Goal: Transaction & Acquisition: Download file/media

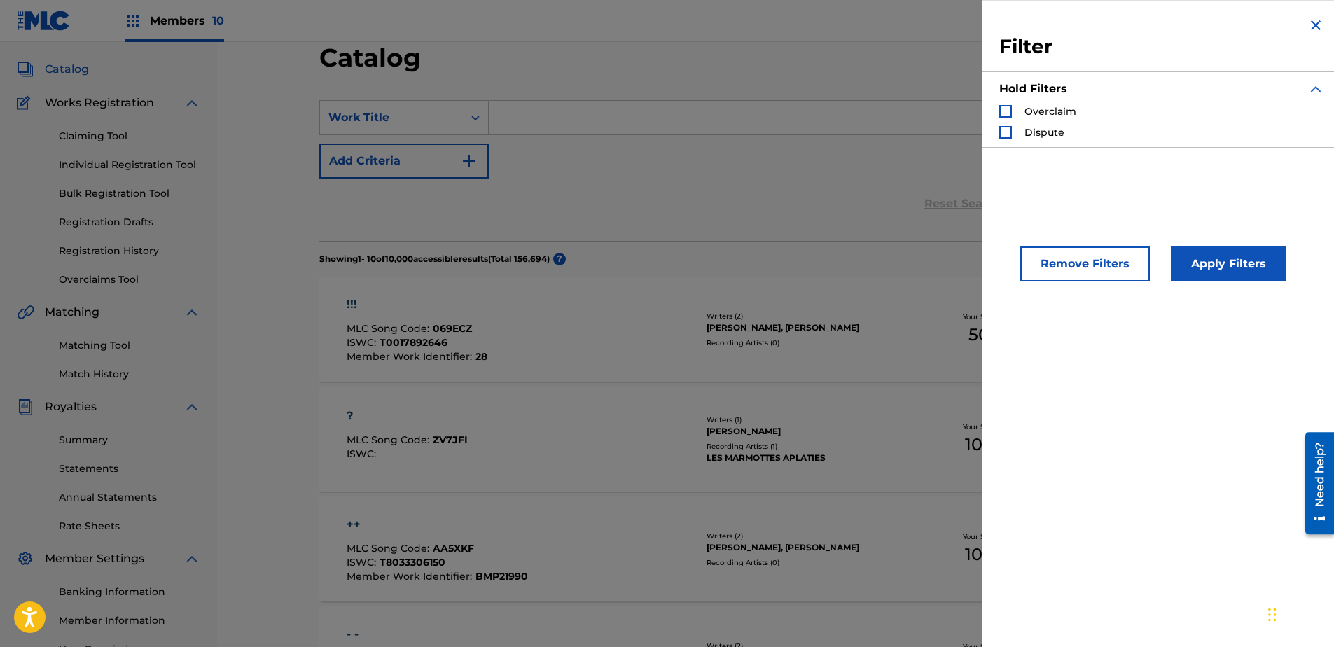
click at [676, 108] on input "Search Form" at bounding box center [860, 118] width 743 height 34
drag, startPoint x: 1312, startPoint y: 27, endPoint x: 716, endPoint y: 32, distance: 596.1
click at [1310, 27] on img "Search Form" at bounding box center [1316, 25] width 17 height 17
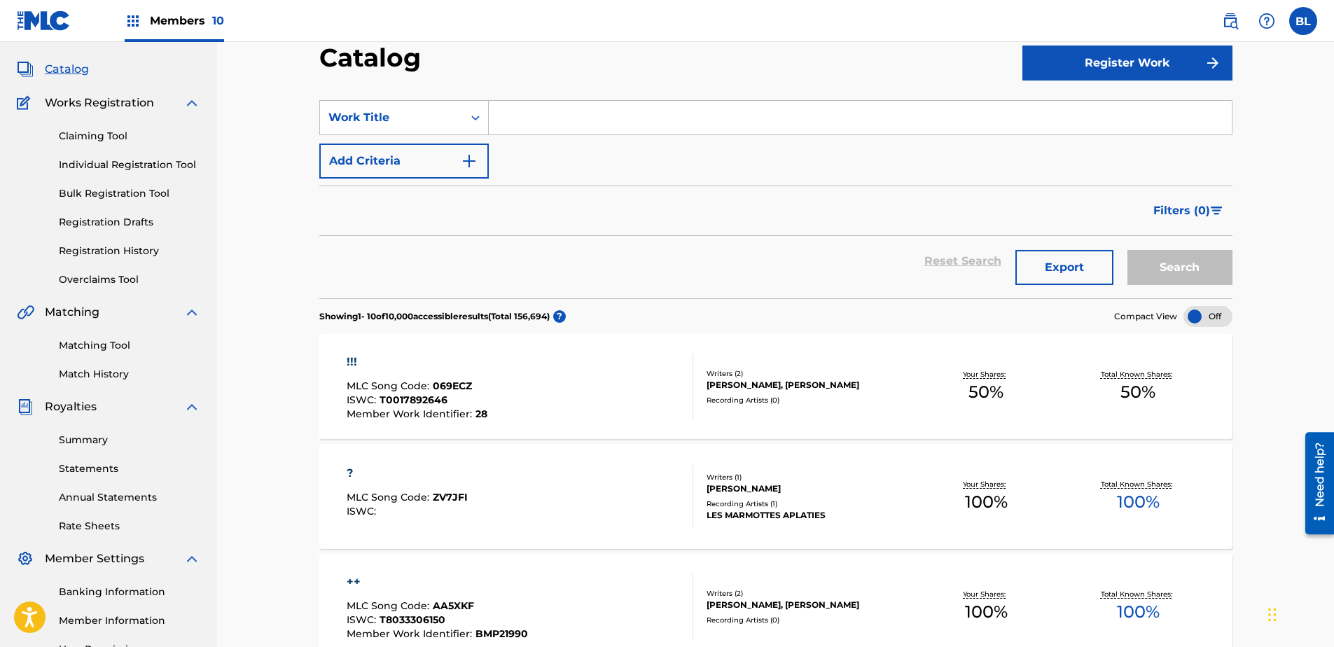
click at [65, 69] on span "Catalog" at bounding box center [67, 69] width 44 height 17
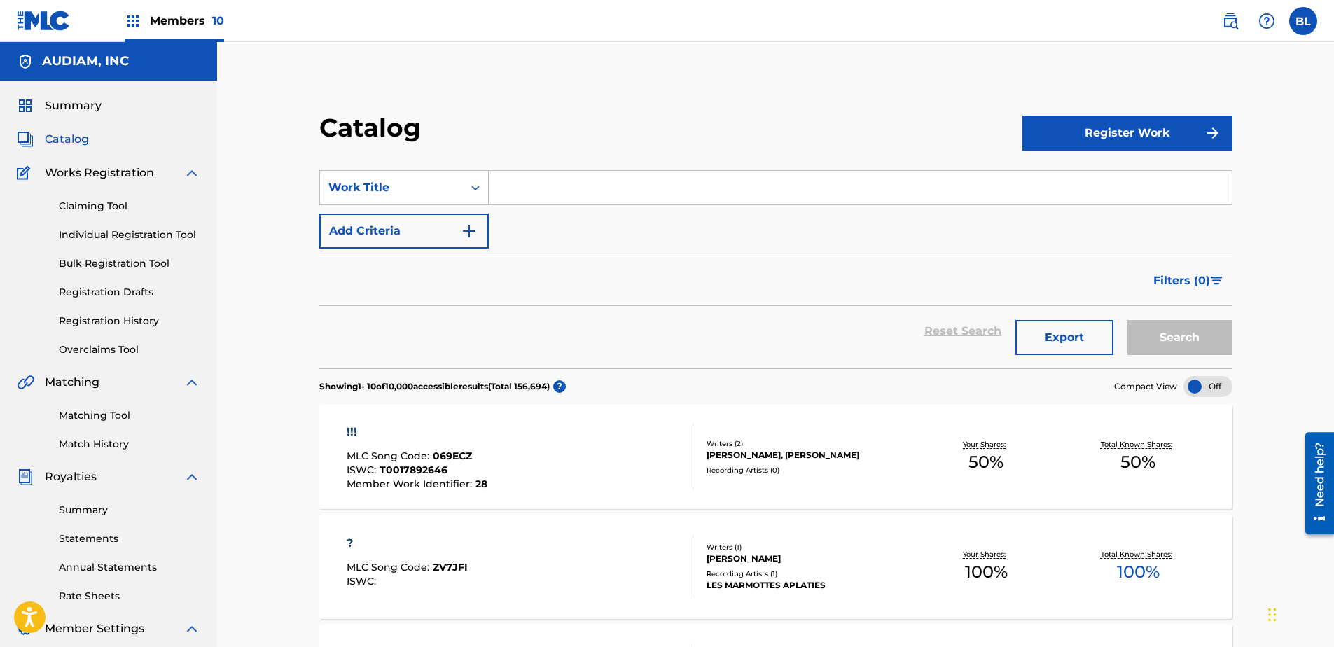
click at [77, 106] on span "Summary" at bounding box center [73, 105] width 57 height 17
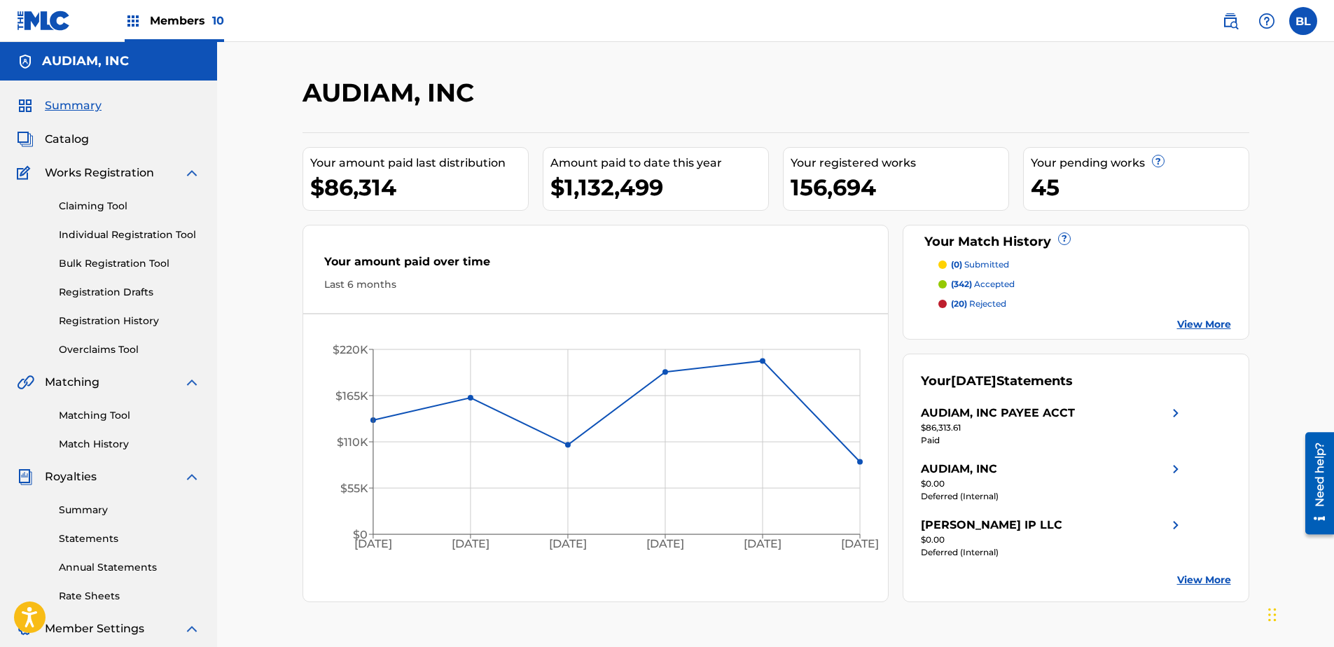
click at [907, 171] on div "Your registered works" at bounding box center [900, 163] width 218 height 17
click at [1096, 173] on div "45" at bounding box center [1140, 188] width 218 height 32
click at [102, 317] on link "Registration History" at bounding box center [129, 321] width 141 height 15
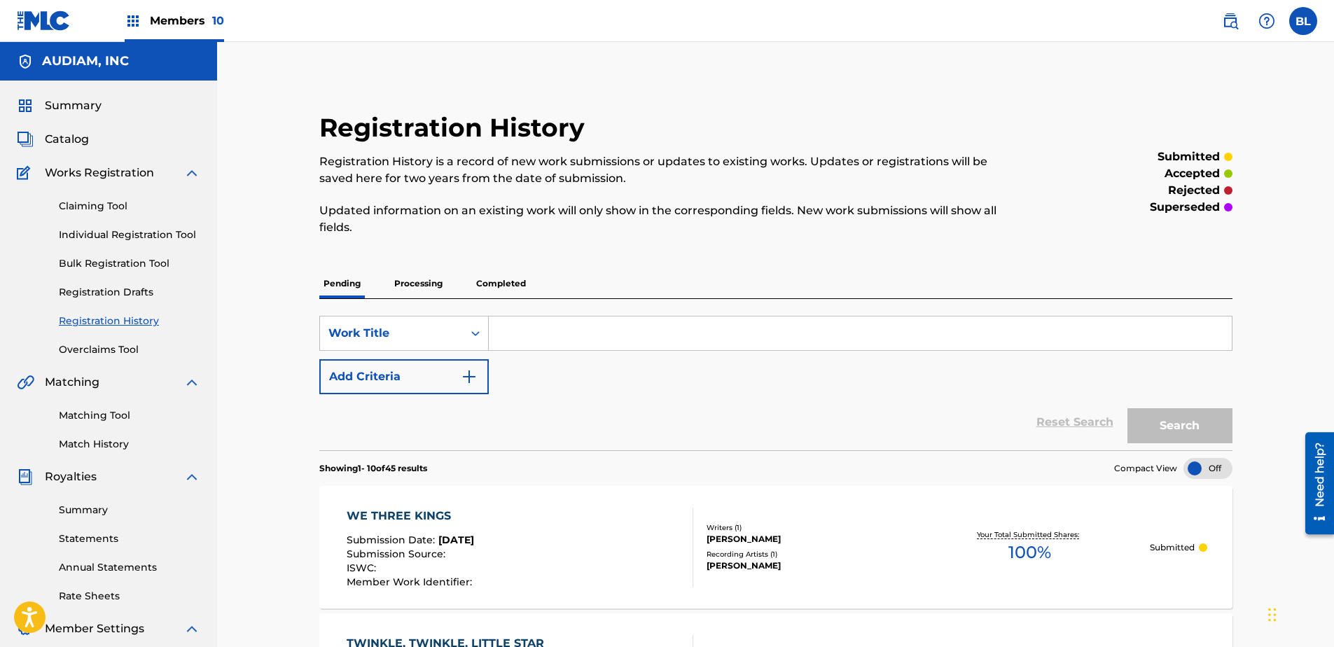
click at [81, 138] on span "Catalog" at bounding box center [67, 139] width 44 height 17
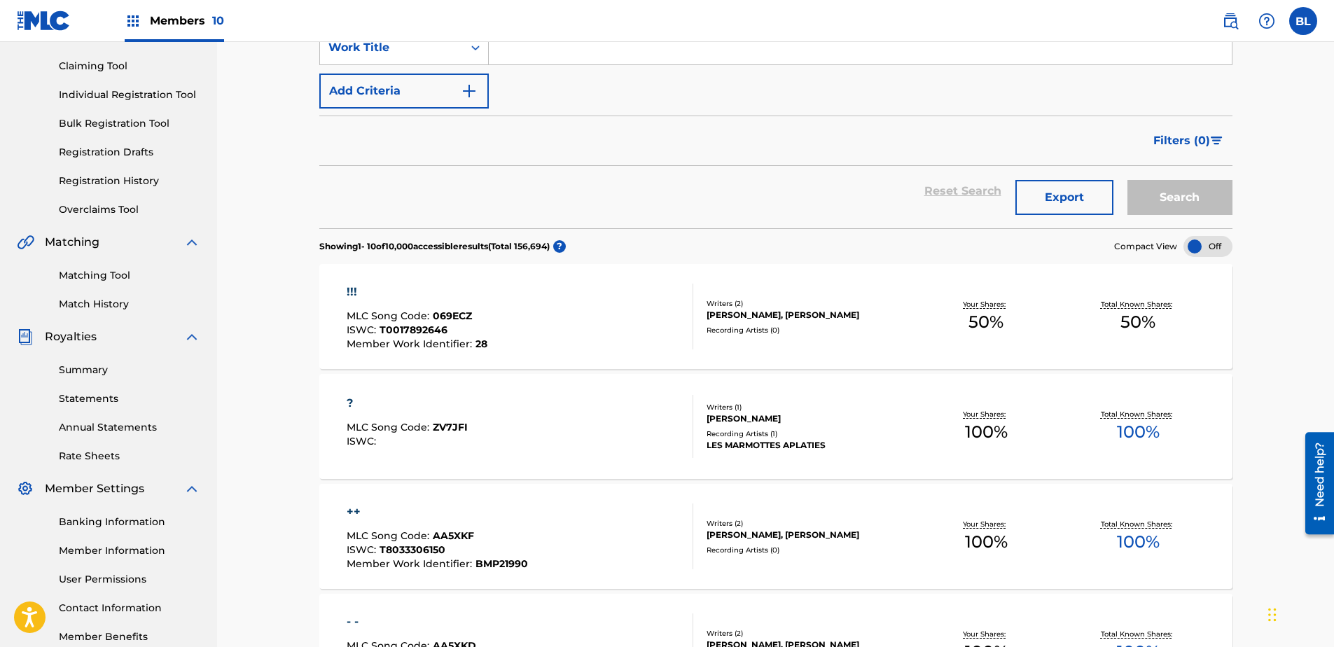
scroll to position [70, 0]
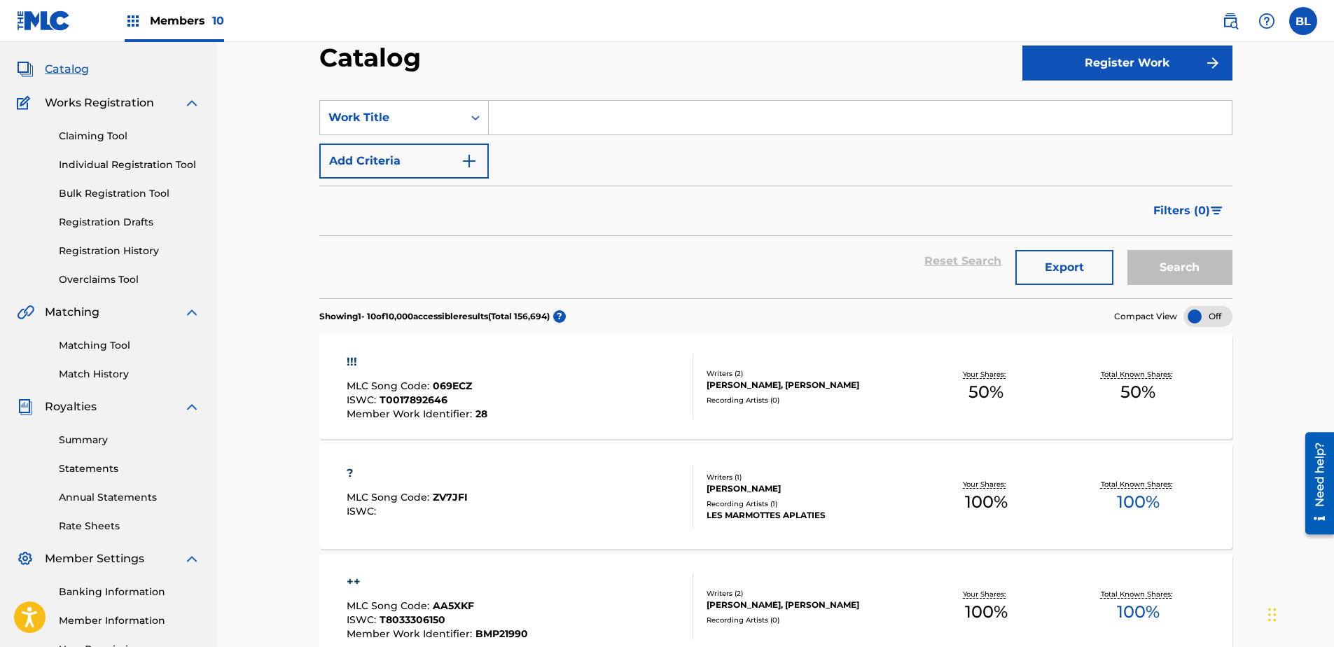
click at [1210, 218] on button "Filters ( 0 )" at bounding box center [1189, 210] width 88 height 35
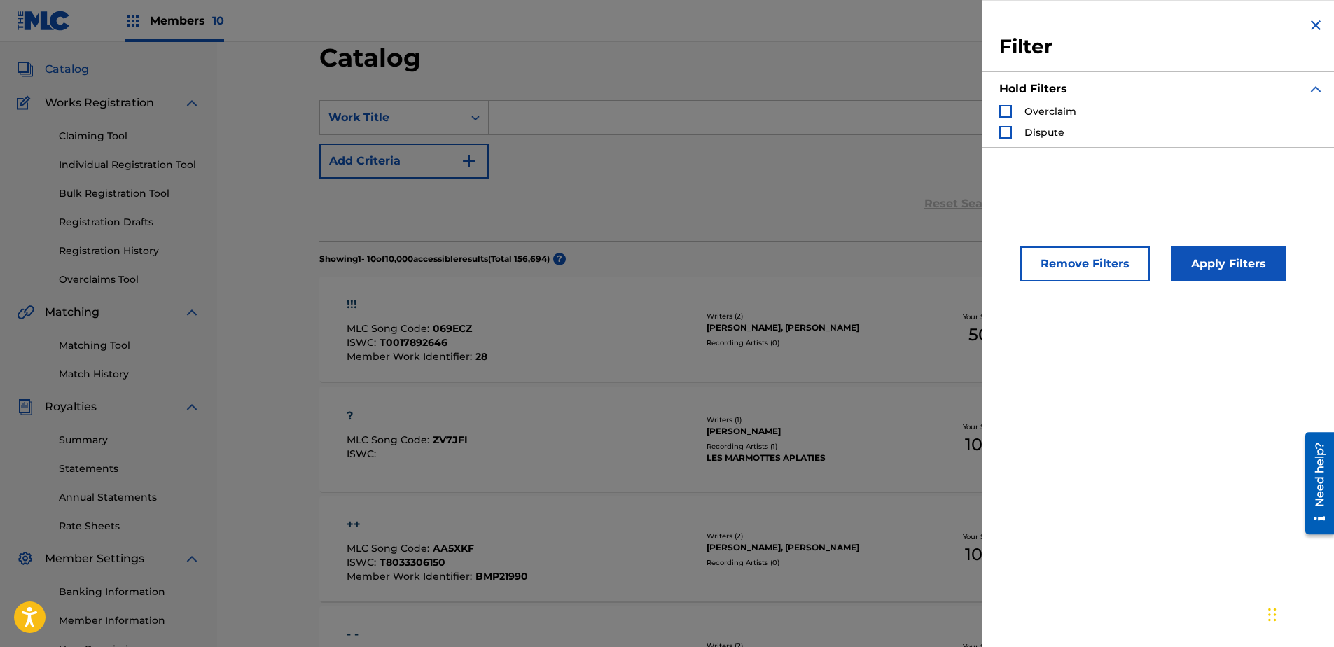
click at [876, 188] on div "Reset Search Export Search" at bounding box center [775, 204] width 913 height 50
drag, startPoint x: 1315, startPoint y: 27, endPoint x: 1290, endPoint y: 32, distance: 25.0
click at [1314, 27] on img "Search Form" at bounding box center [1316, 25] width 17 height 17
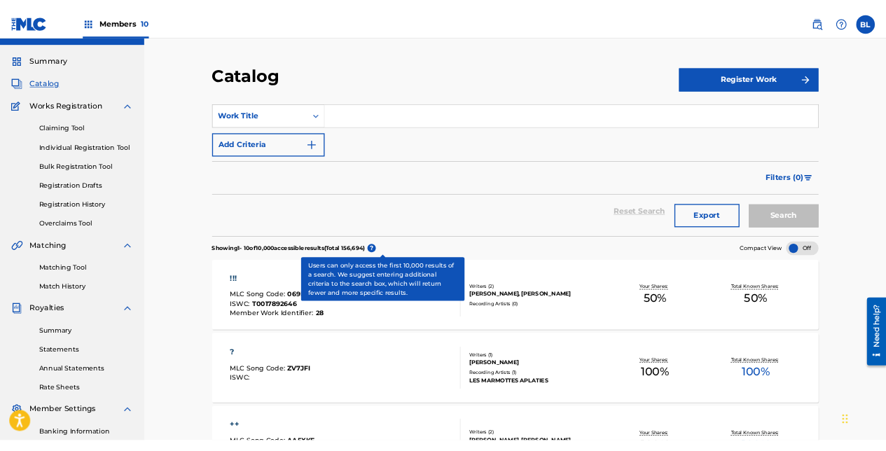
scroll to position [0, 0]
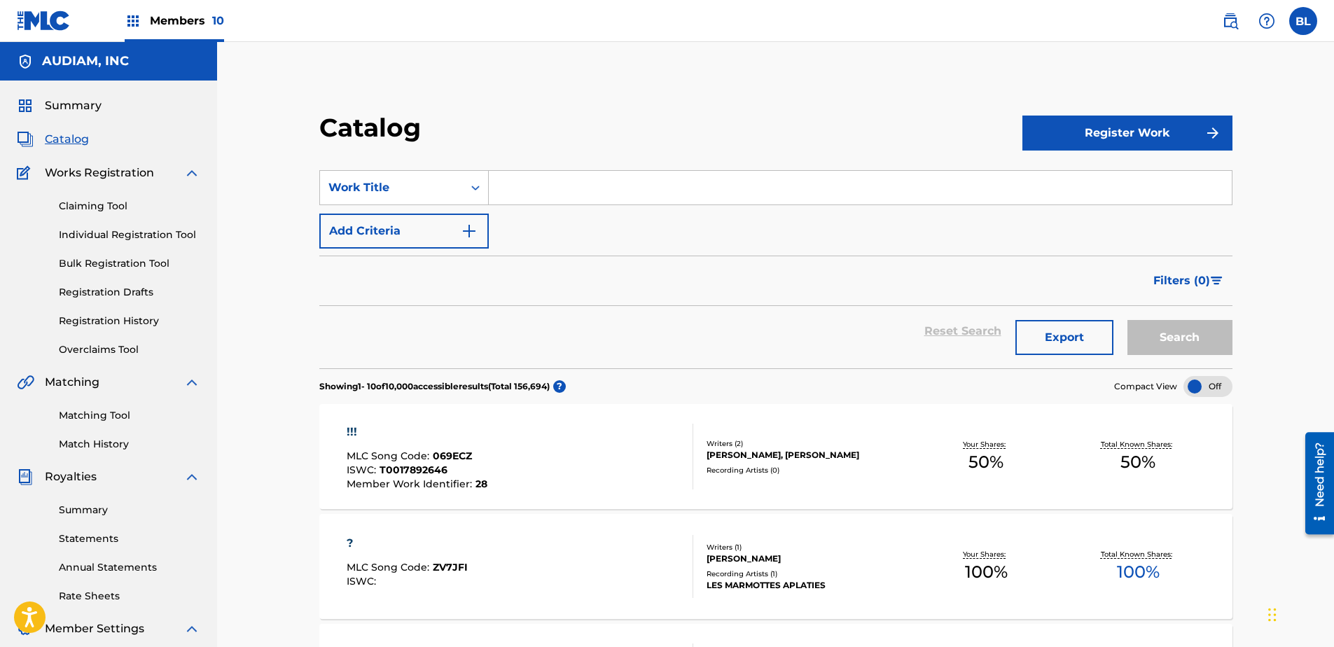
click at [85, 205] on link "Claiming Tool" at bounding box center [129, 206] width 141 height 15
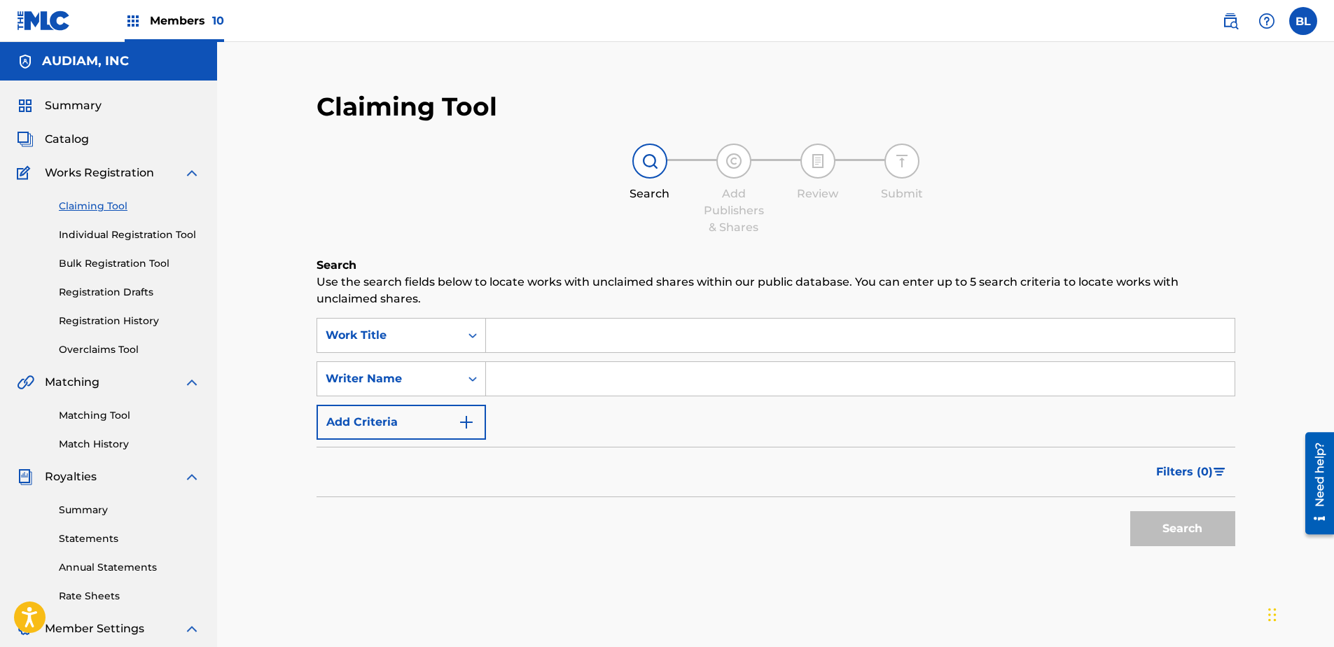
click at [100, 245] on div "Claiming Tool Individual Registration Tool Bulk Registration Tool Registration …" at bounding box center [109, 269] width 184 height 176
click at [98, 235] on link "Individual Registration Tool" at bounding box center [129, 235] width 141 height 15
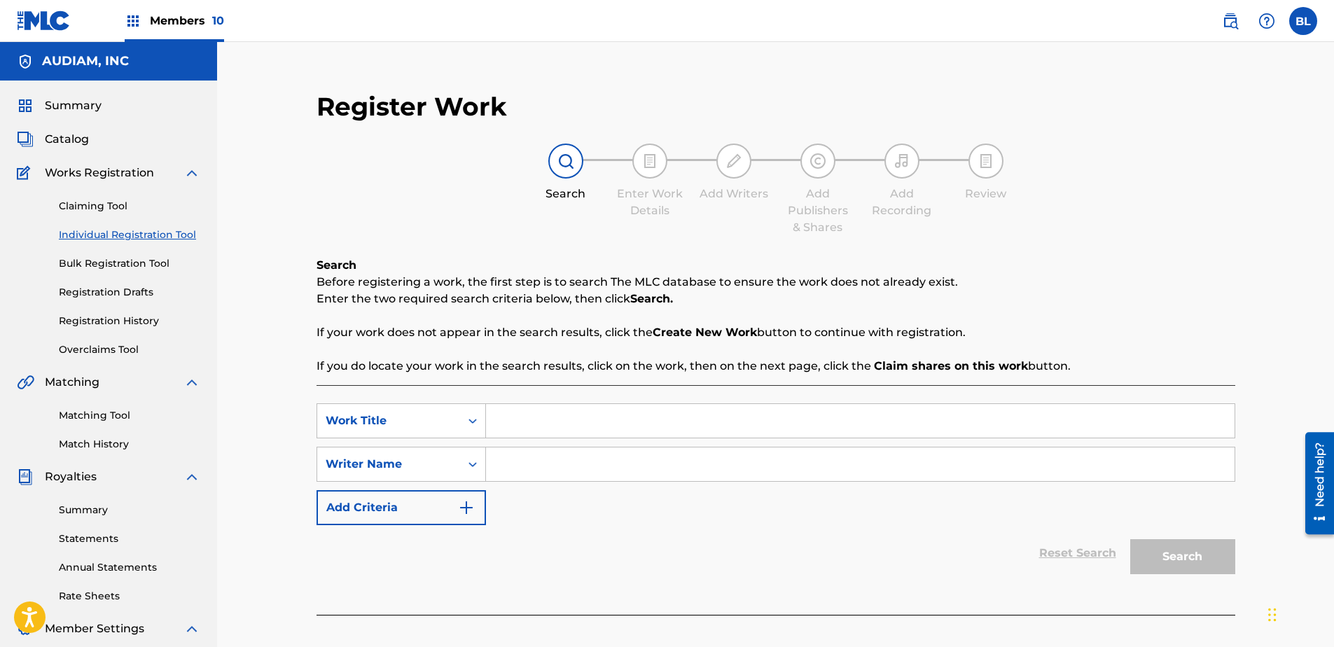
click at [97, 254] on div "Claiming Tool Individual Registration Tool Bulk Registration Tool Registration …" at bounding box center [109, 269] width 184 height 176
click at [88, 207] on link "Claiming Tool" at bounding box center [129, 206] width 141 height 15
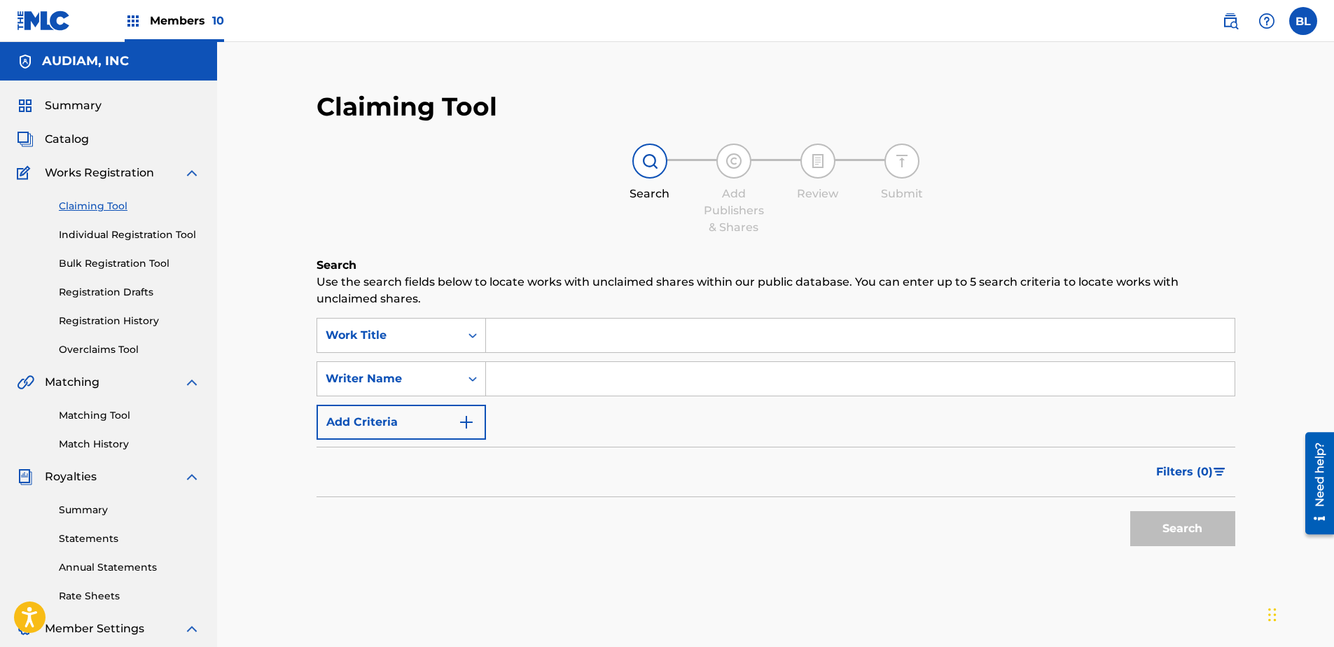
click at [114, 343] on link "Overclaims Tool" at bounding box center [129, 350] width 141 height 15
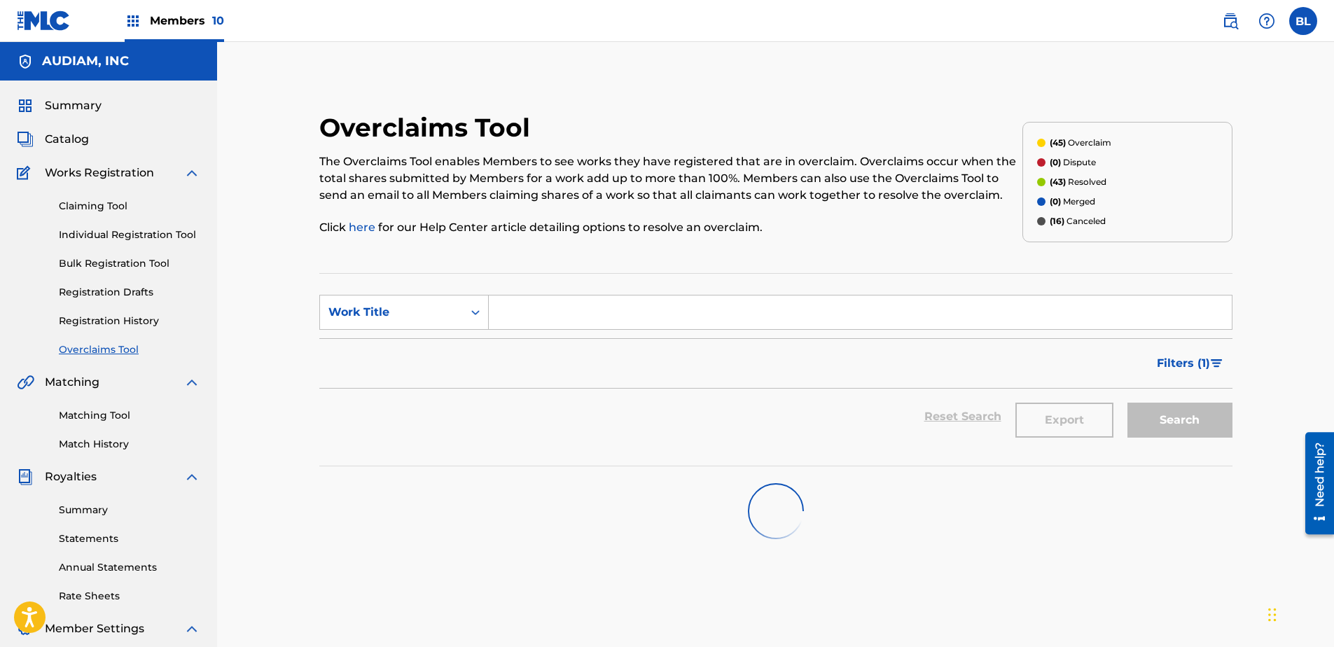
click at [76, 104] on span "Summary" at bounding box center [73, 105] width 57 height 17
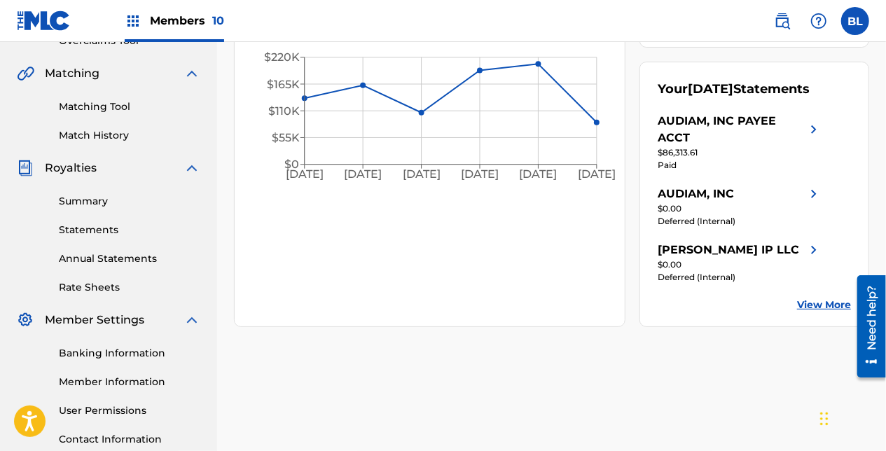
scroll to position [308, 0]
click at [76, 203] on link "Summary" at bounding box center [129, 202] width 141 height 15
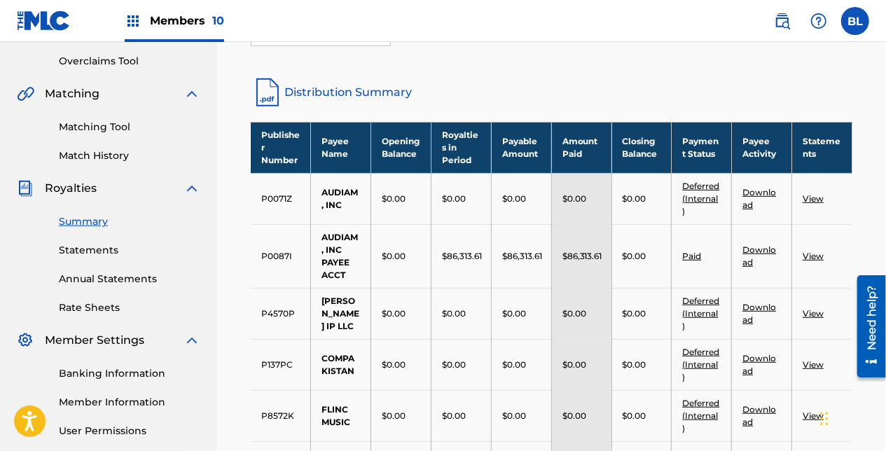
scroll to position [287, 0]
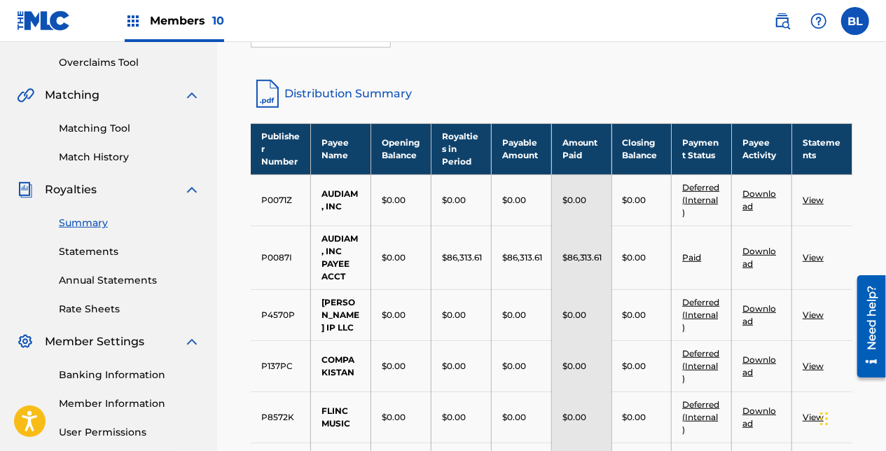
click at [113, 254] on link "Statements" at bounding box center [129, 251] width 141 height 15
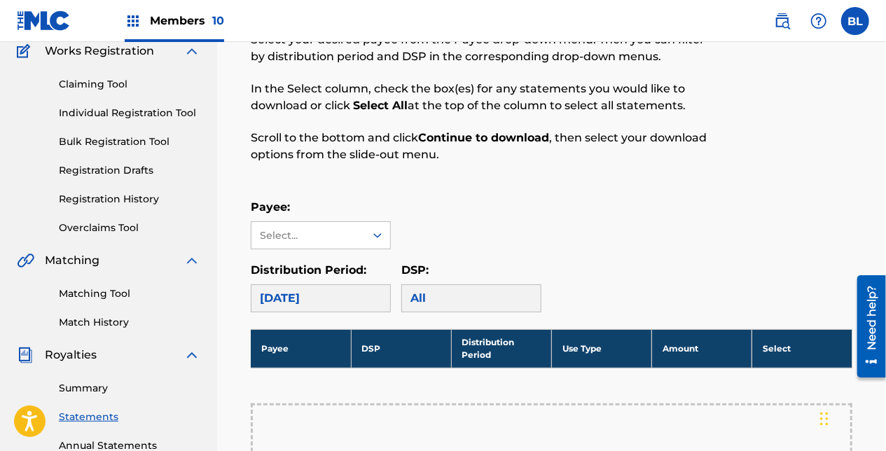
scroll to position [100, 0]
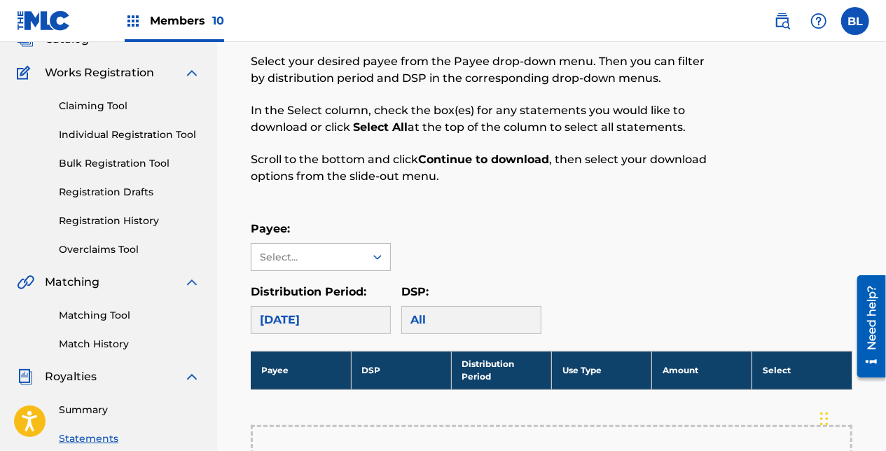
click at [329, 252] on div "Select..." at bounding box center [307, 257] width 95 height 15
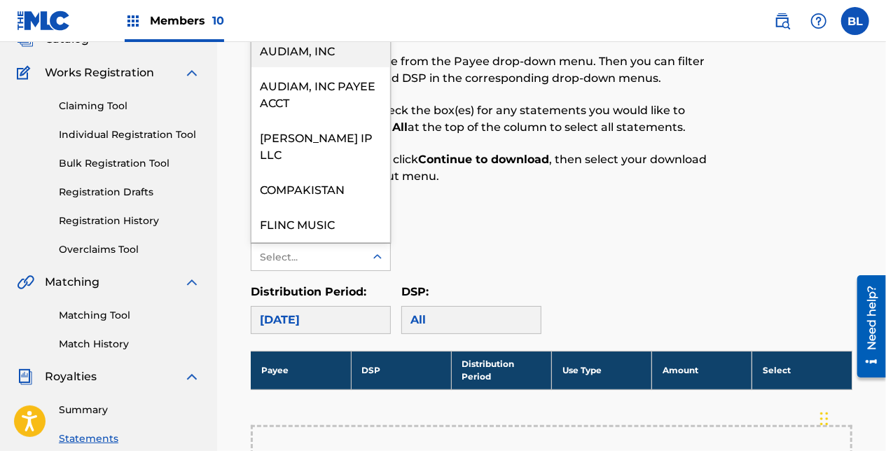
click at [480, 251] on div "Payee: 17 results available. Use Up and Down to choose options, press Enter to …" at bounding box center [552, 246] width 602 height 50
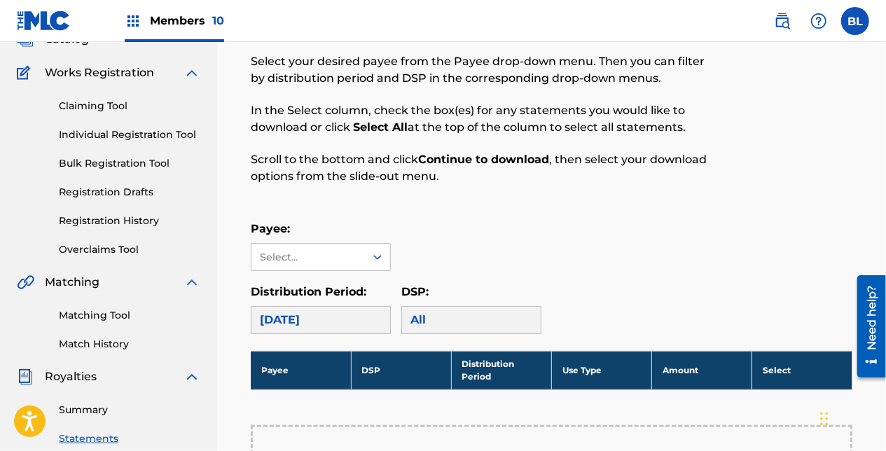
scroll to position [150, 0]
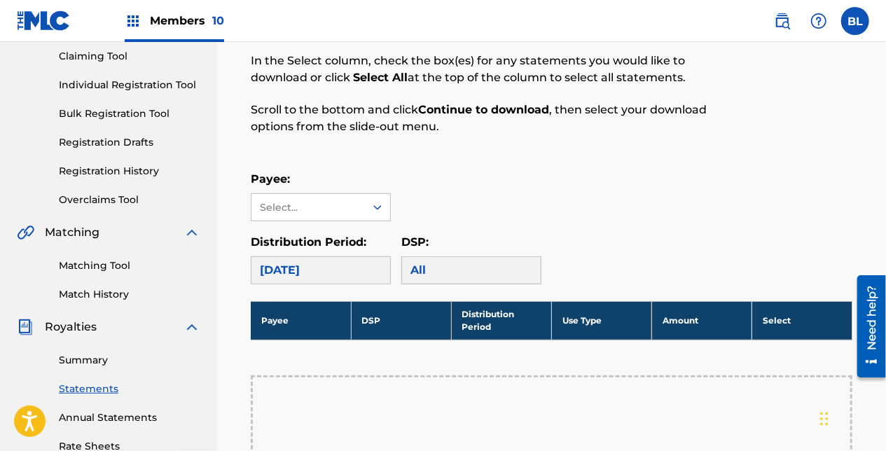
click at [106, 366] on link "Summary" at bounding box center [129, 360] width 141 height 15
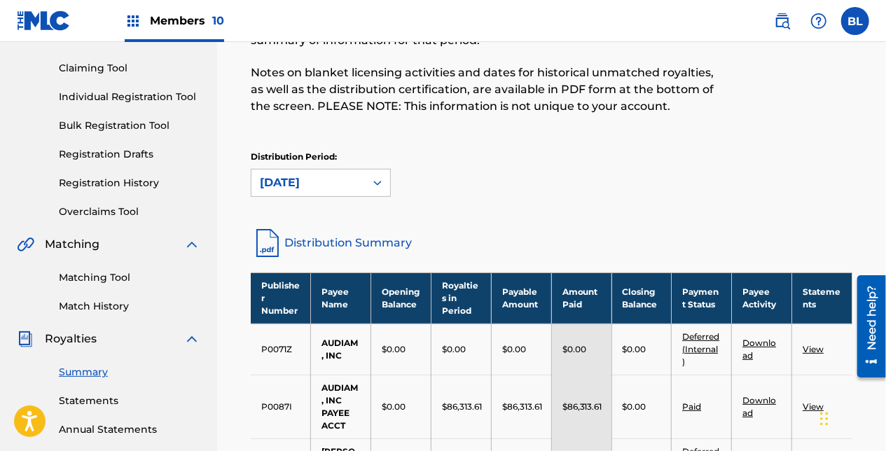
scroll to position [130, 0]
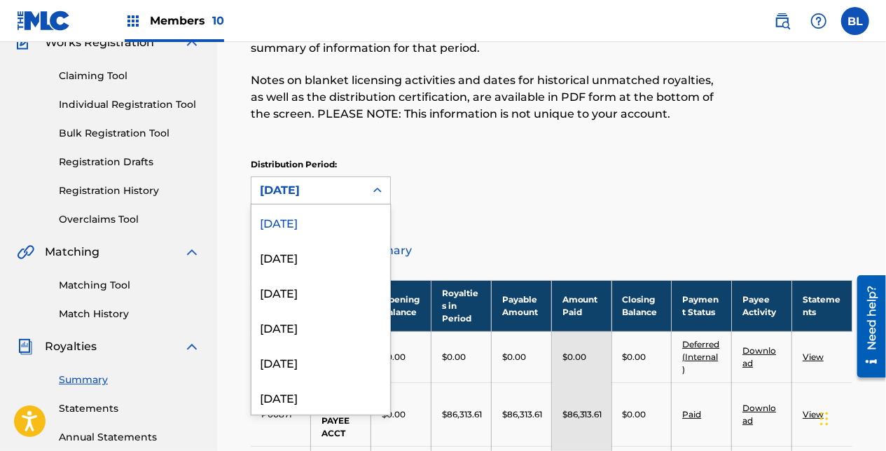
click at [305, 184] on div "[DATE]" at bounding box center [308, 190] width 97 height 17
click at [318, 285] on div "[DATE]" at bounding box center [320, 292] width 139 height 35
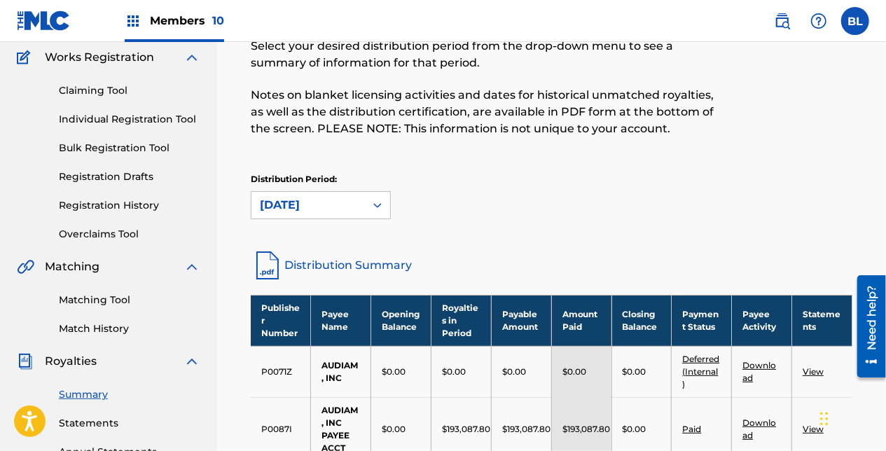
scroll to position [100, 0]
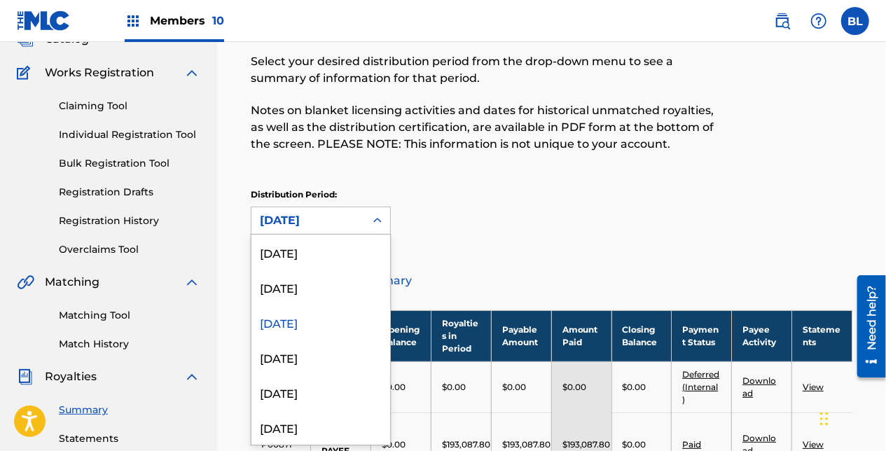
click at [324, 227] on div "[DATE]" at bounding box center [308, 220] width 97 height 17
click at [345, 389] on div "[DATE]" at bounding box center [320, 392] width 139 height 35
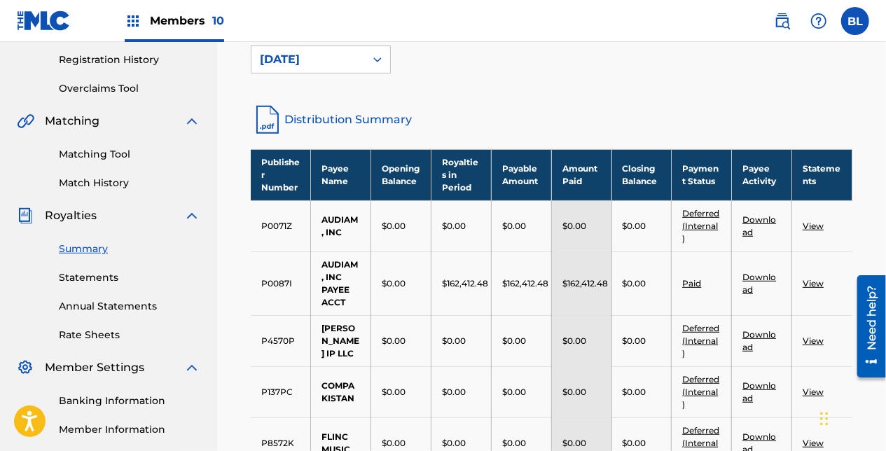
scroll to position [0, 0]
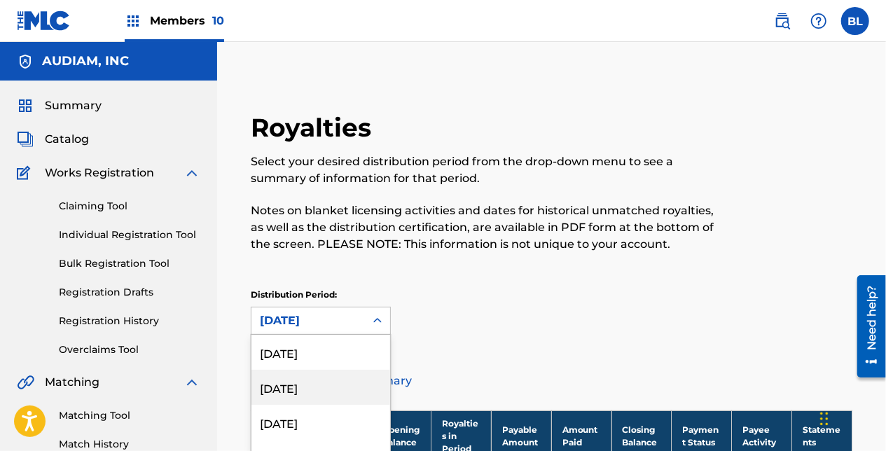
click at [318, 321] on div "option [DATE], selected. 53 results available. Use Up and Down to choose option…" at bounding box center [321, 321] width 140 height 28
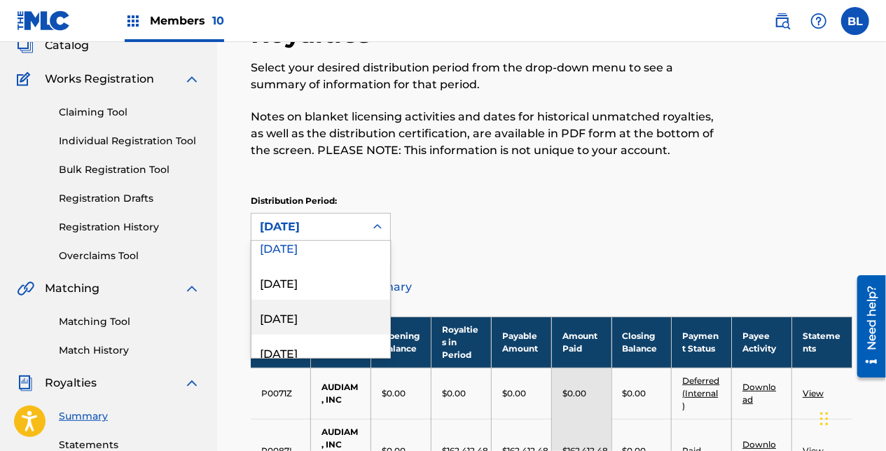
scroll to position [165, 0]
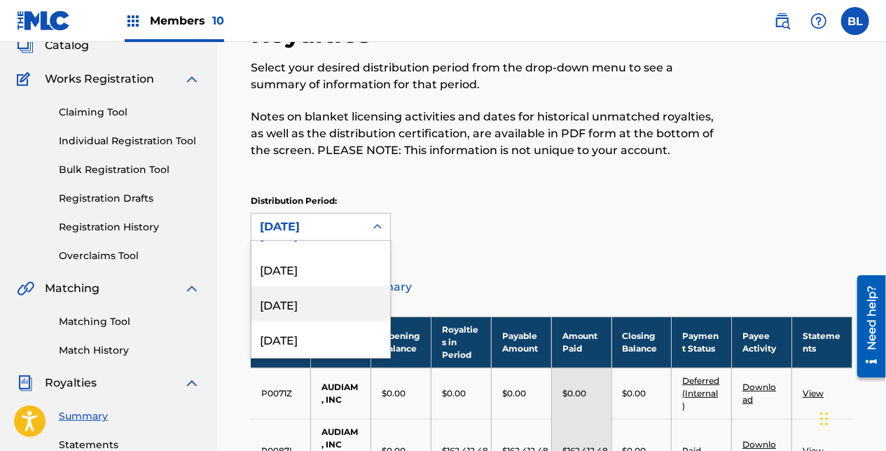
click at [320, 311] on div "[DATE]" at bounding box center [320, 303] width 139 height 35
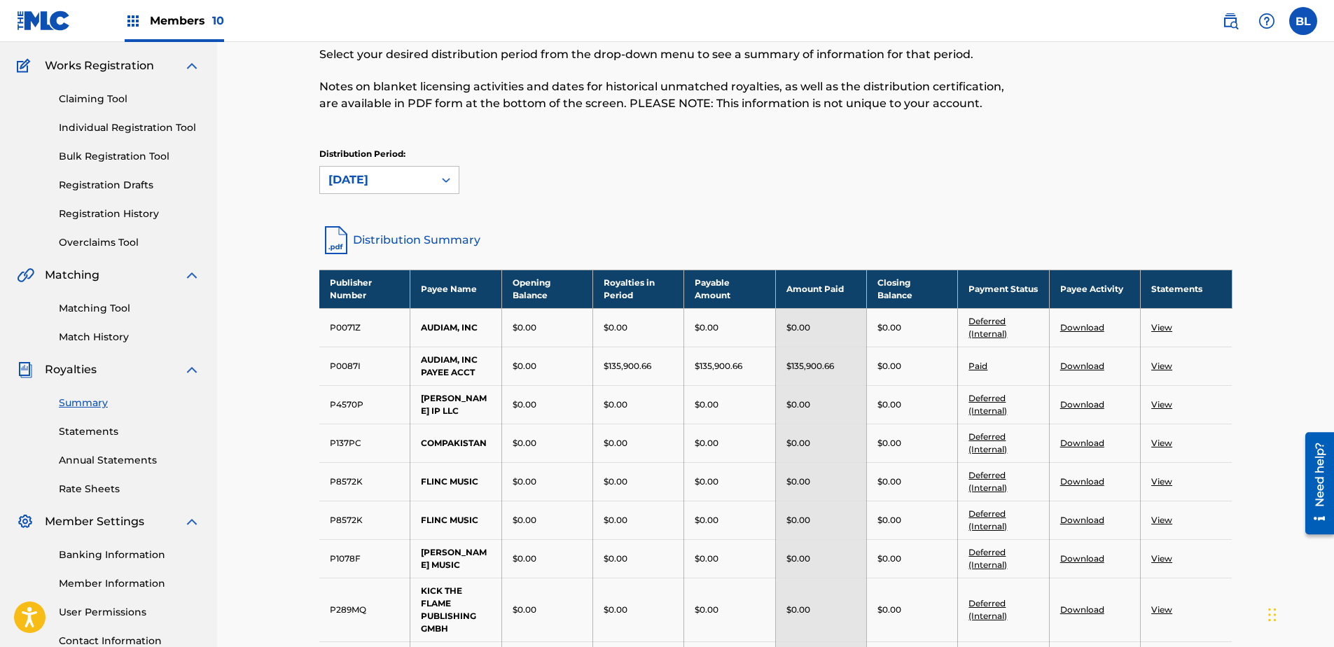
scroll to position [106, 0]
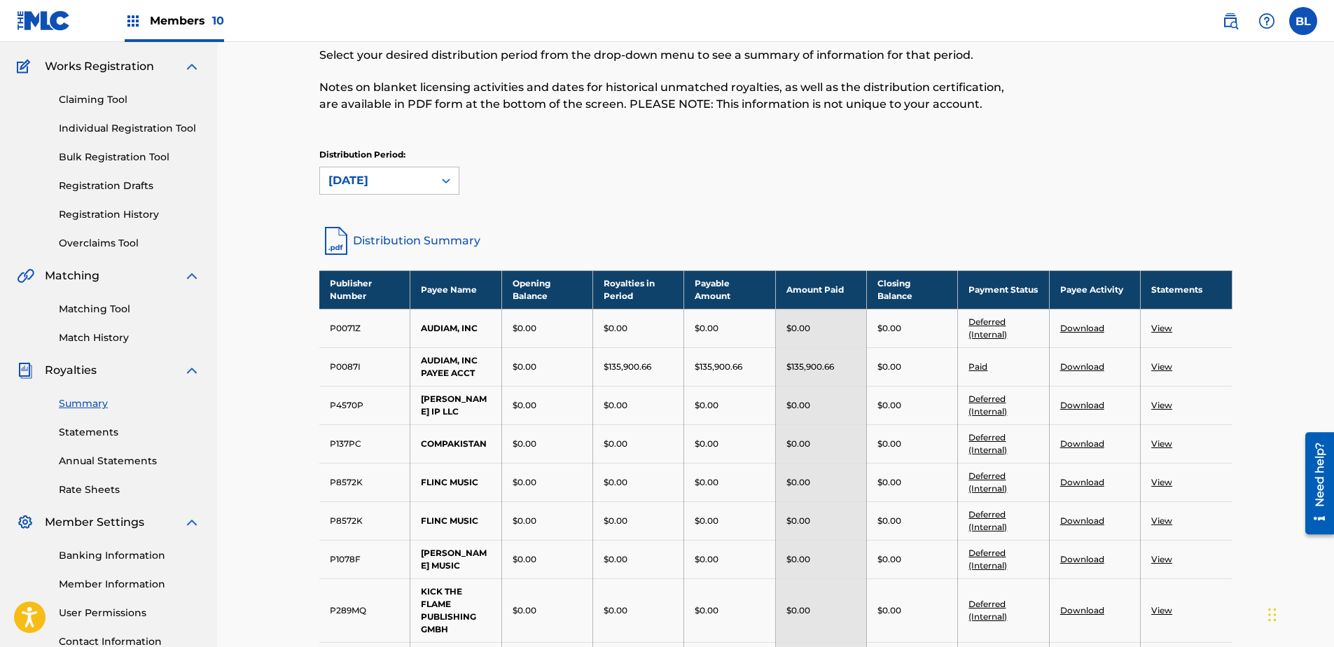
click at [88, 402] on link "Summary" at bounding box center [129, 403] width 141 height 15
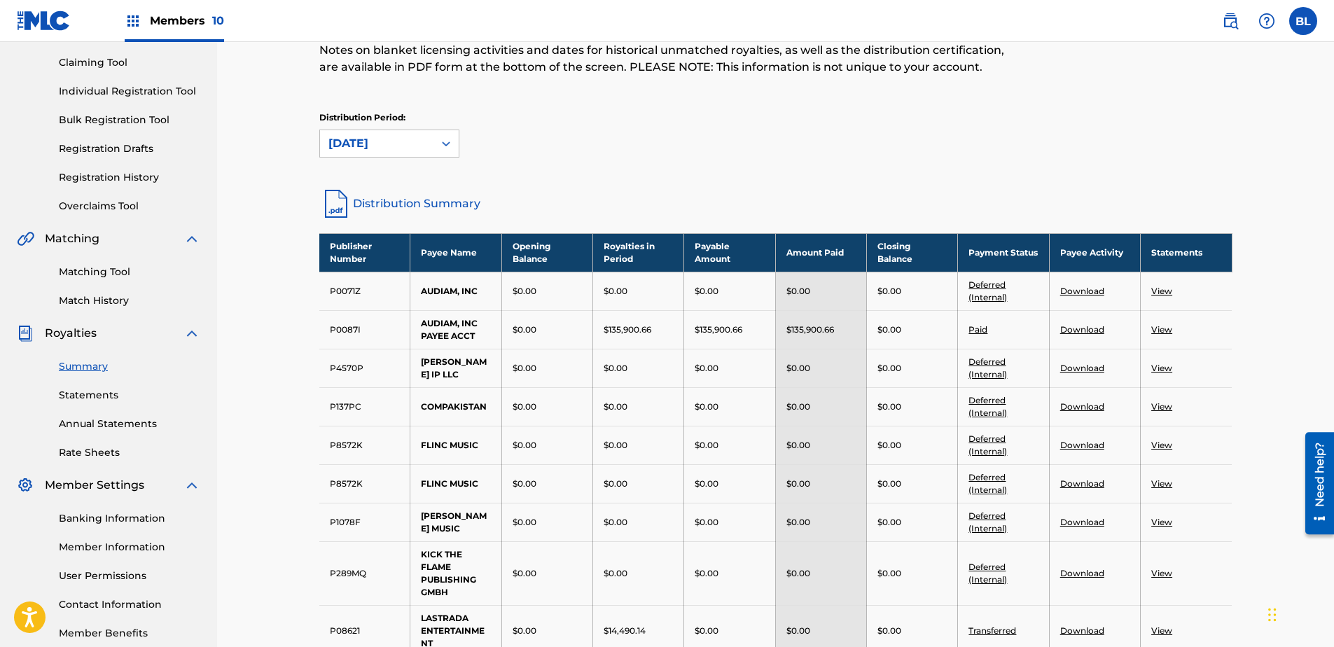
scroll to position [140, 0]
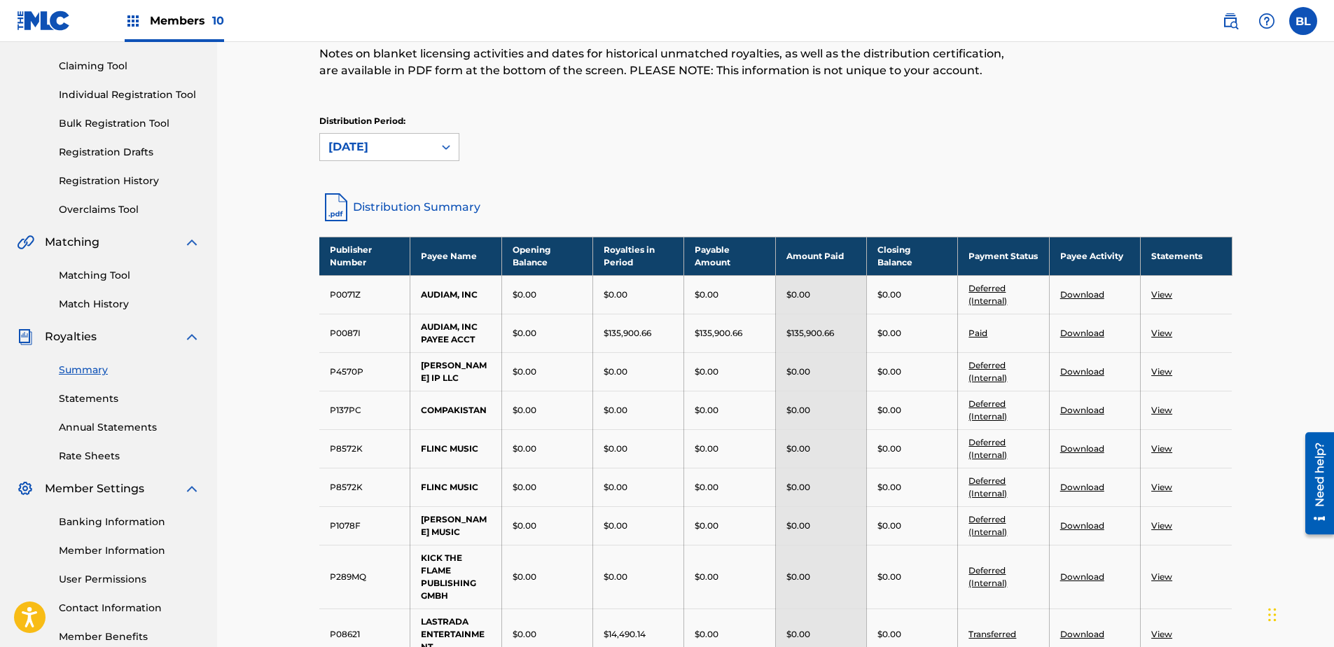
click at [113, 303] on link "Match History" at bounding box center [129, 304] width 141 height 15
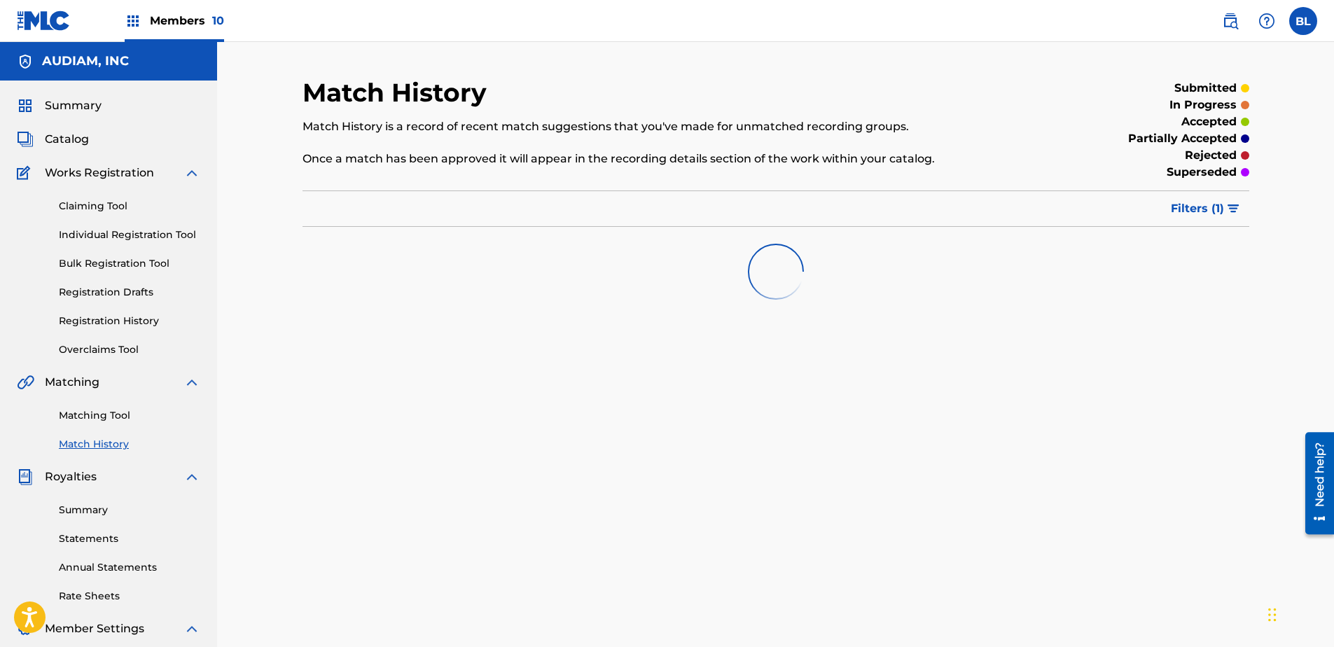
click at [112, 410] on link "Matching Tool" at bounding box center [129, 415] width 141 height 15
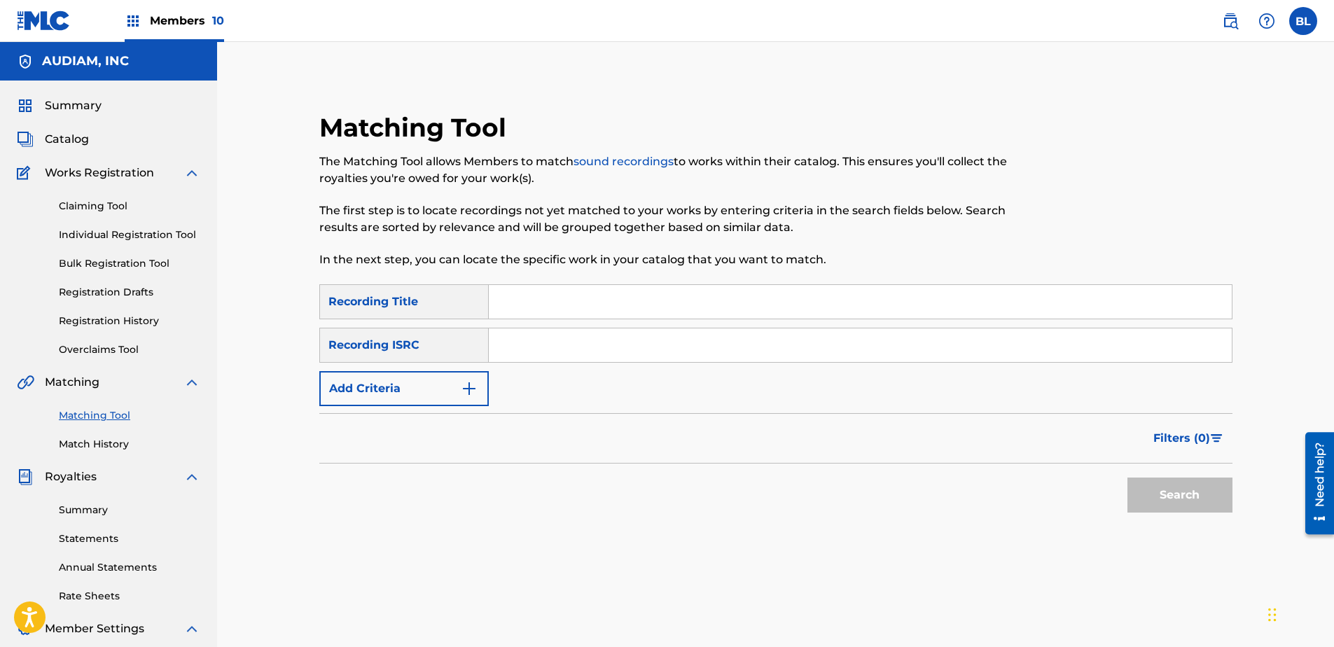
click at [112, 410] on link "Matching Tool" at bounding box center [129, 415] width 141 height 15
click at [91, 102] on span "Summary" at bounding box center [73, 105] width 57 height 17
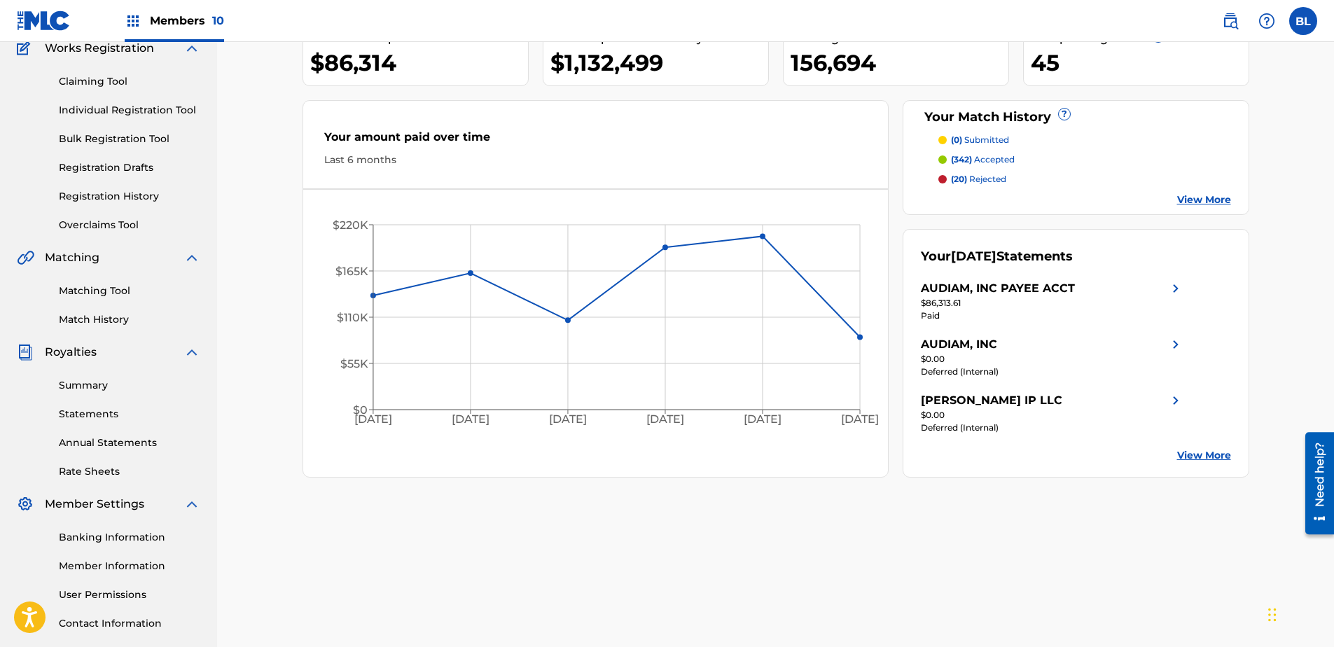
scroll to position [140, 0]
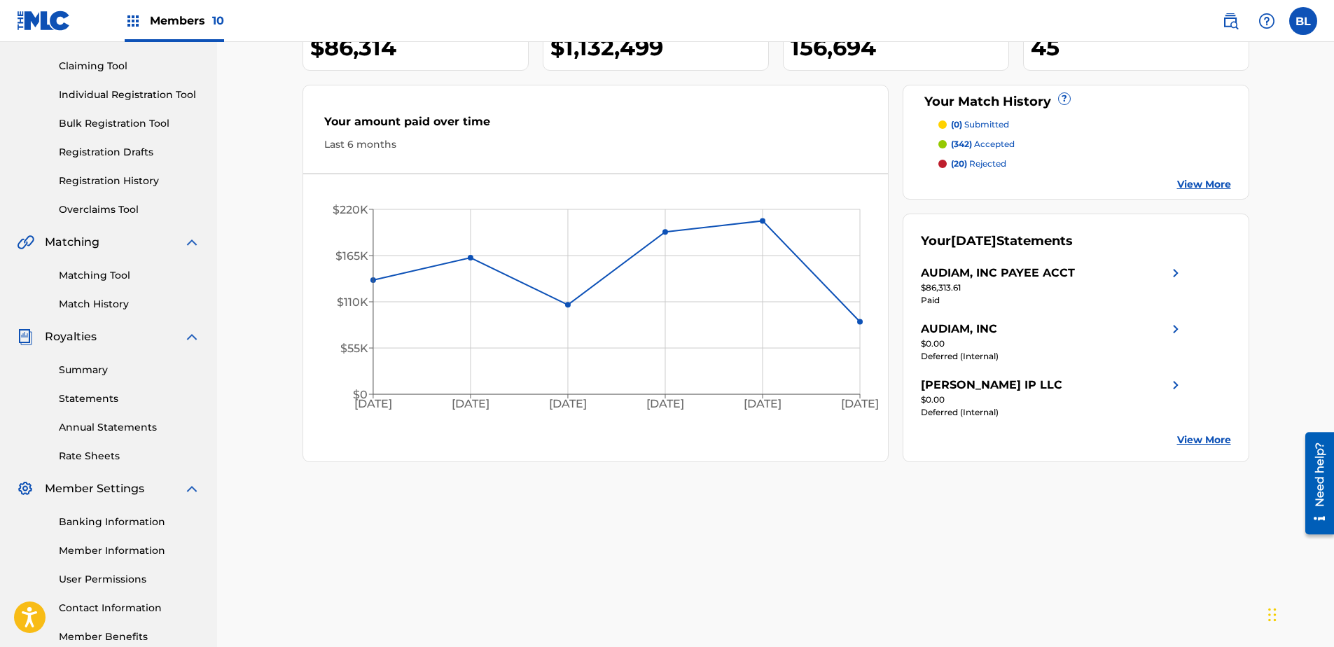
click at [98, 368] on link "Summary" at bounding box center [129, 370] width 141 height 15
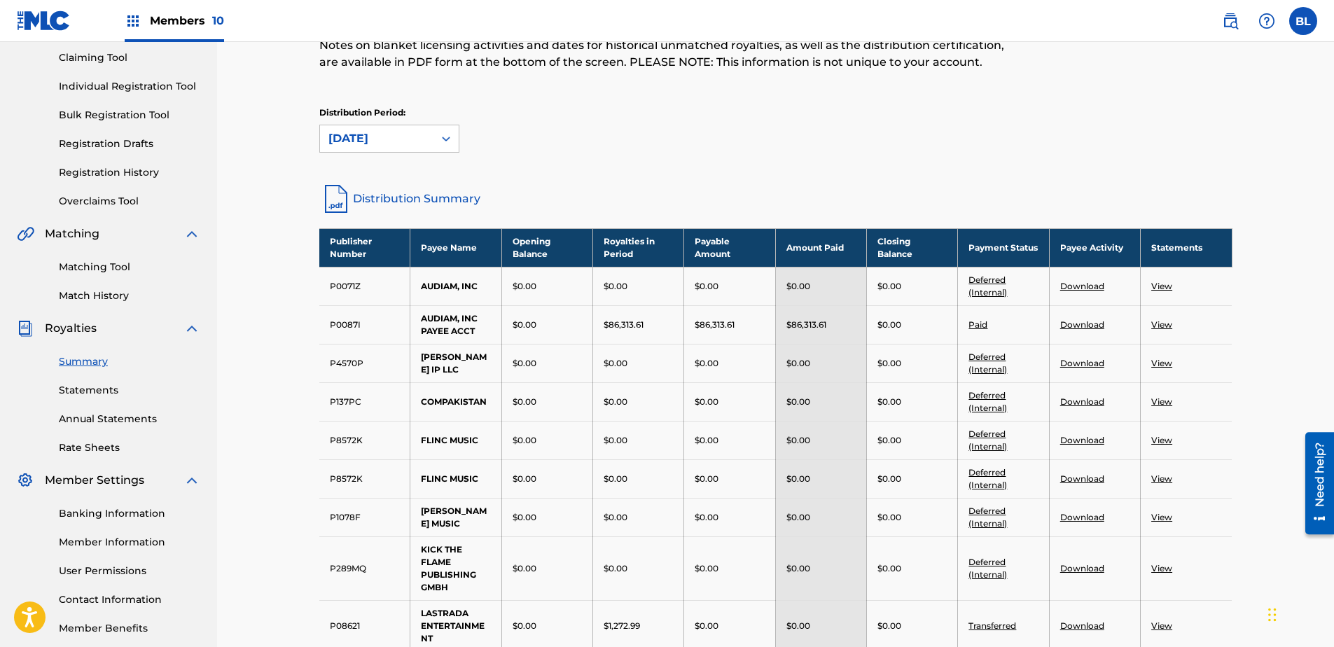
scroll to position [140, 0]
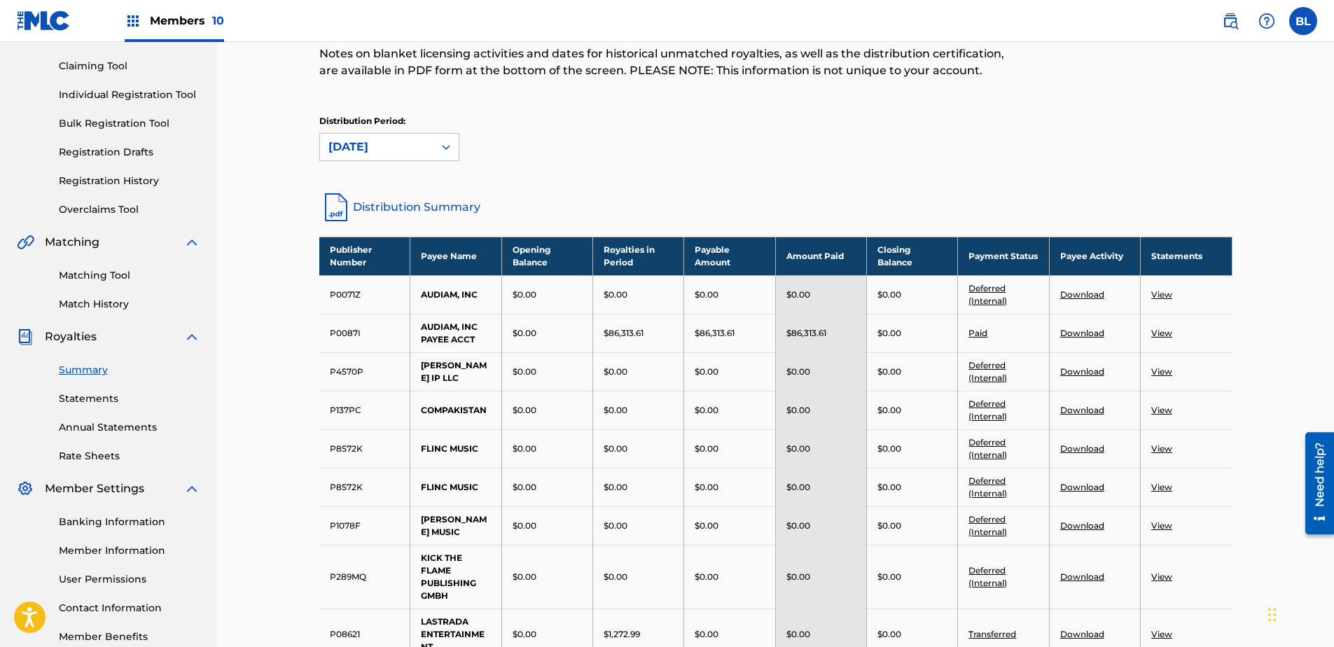
click at [74, 397] on link "Statements" at bounding box center [129, 399] width 141 height 15
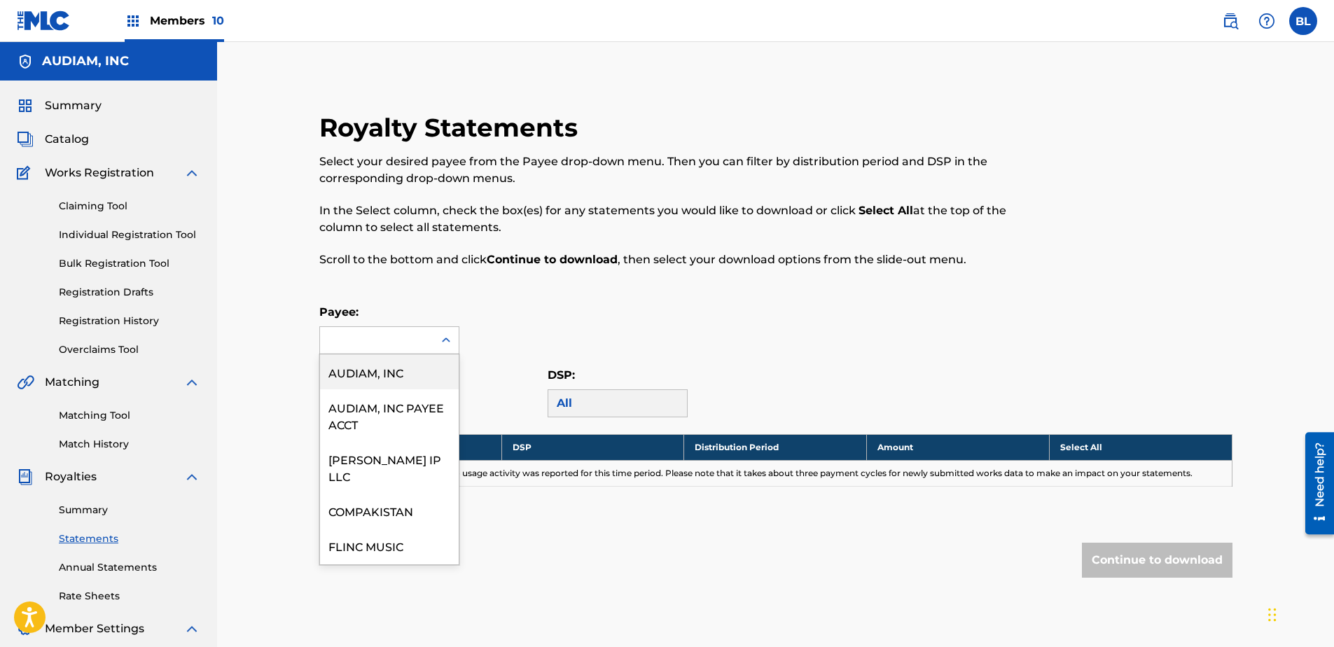
click at [429, 338] on div at bounding box center [376, 340] width 113 height 27
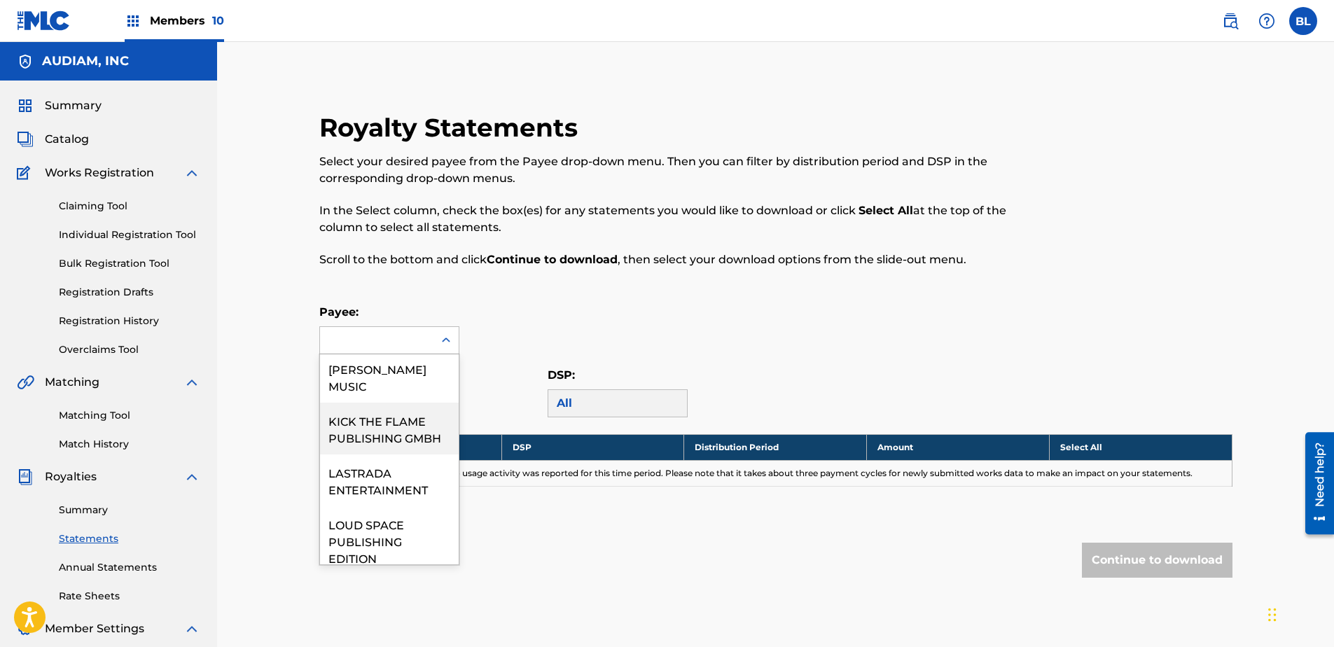
scroll to position [280, 0]
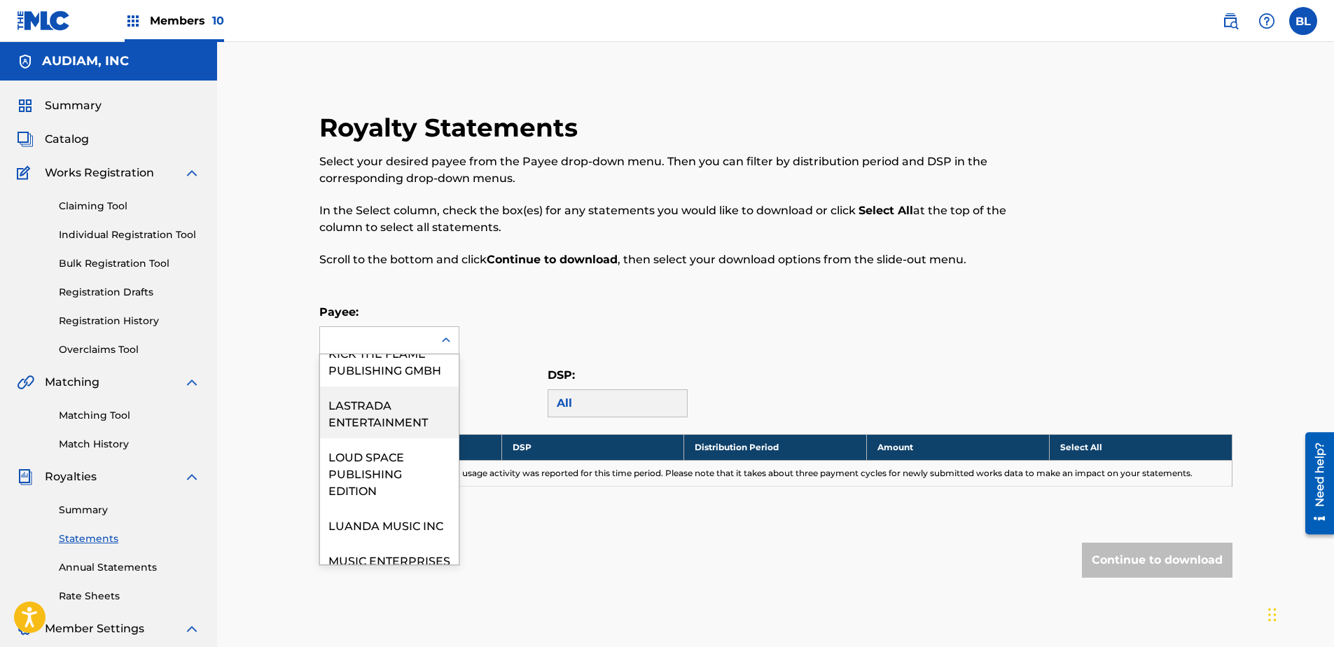
click at [396, 400] on div "LASTRADA ENTERTAINMENT" at bounding box center [389, 413] width 139 height 52
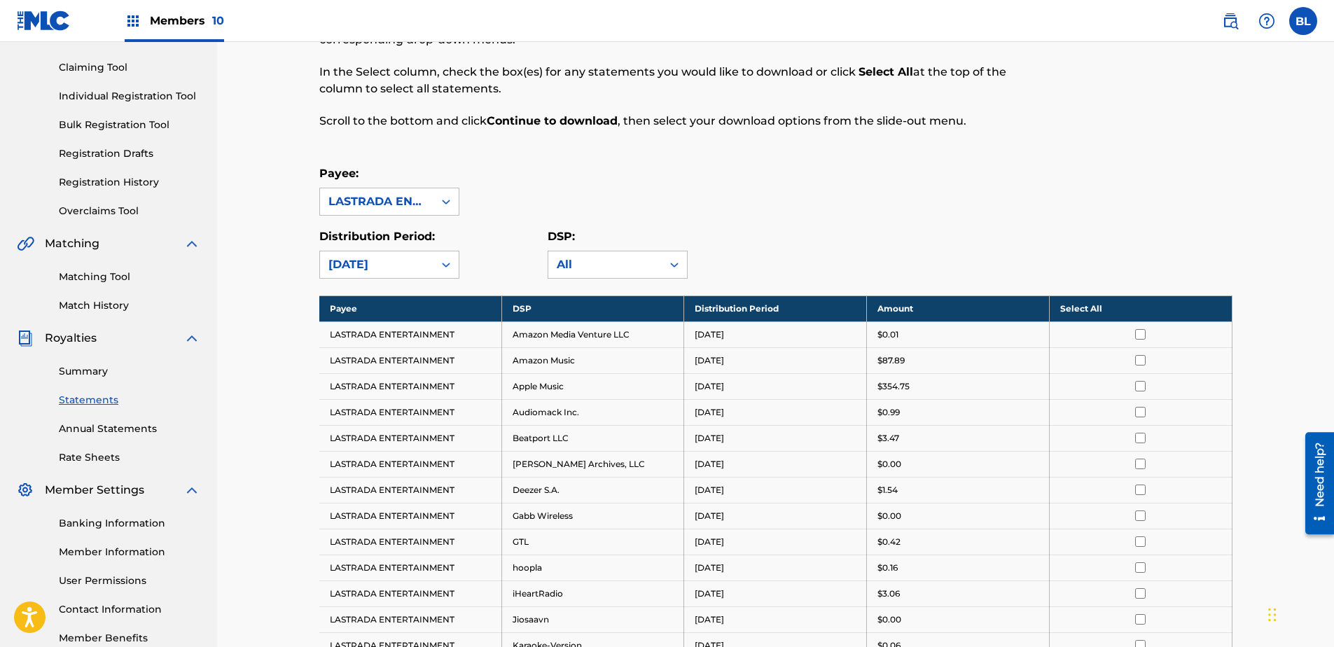
scroll to position [140, 0]
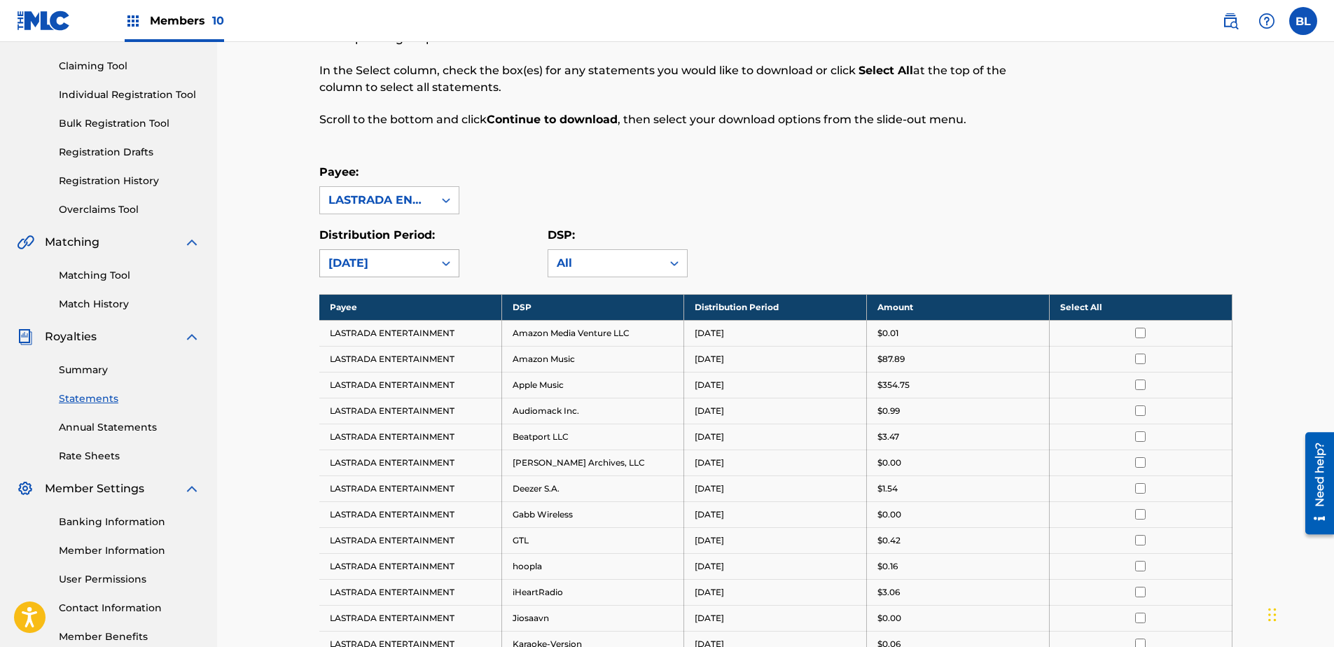
click at [410, 254] on div "[DATE]" at bounding box center [376, 263] width 113 height 27
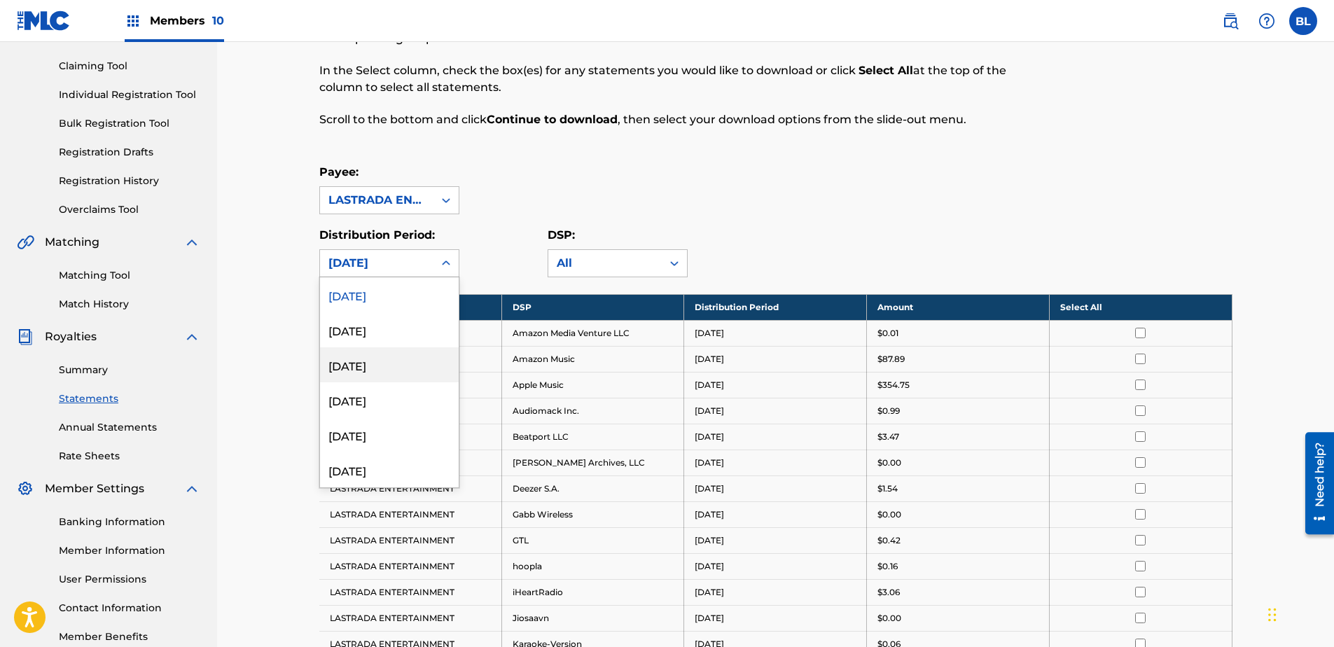
click at [489, 240] on div "Distribution Period: 53 results available. Use Up and Down to choose options, p…" at bounding box center [433, 252] width 228 height 50
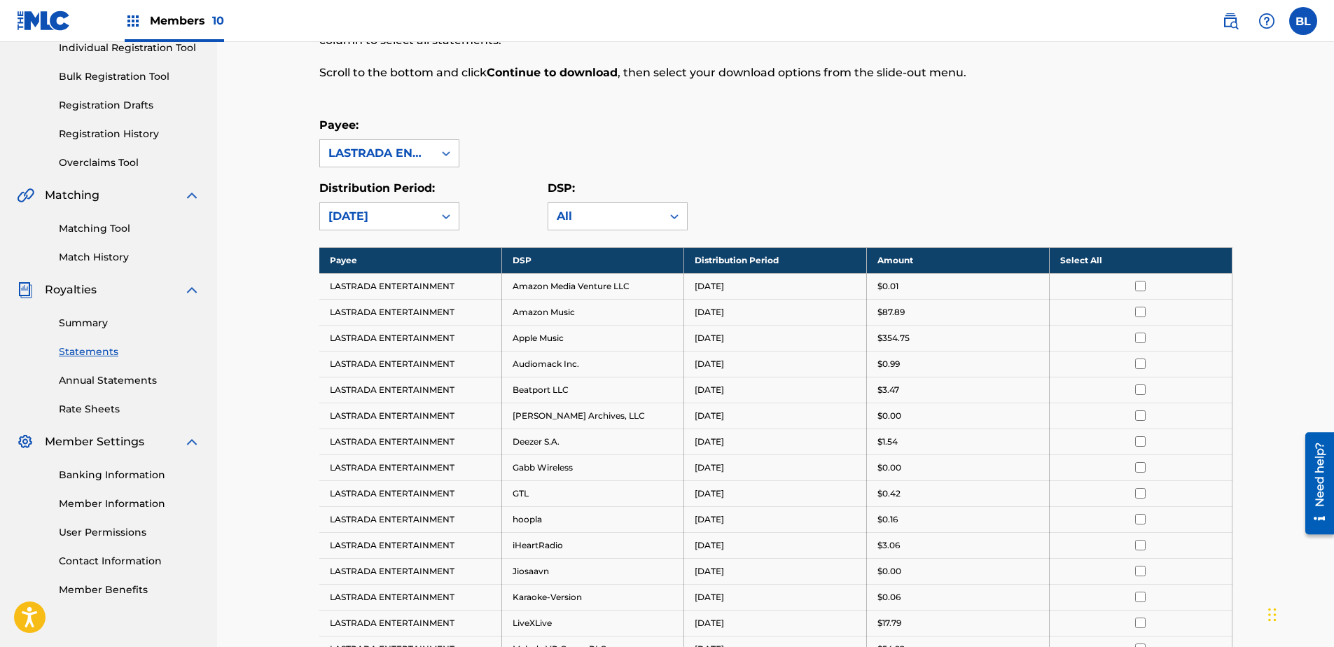
scroll to position [210, 0]
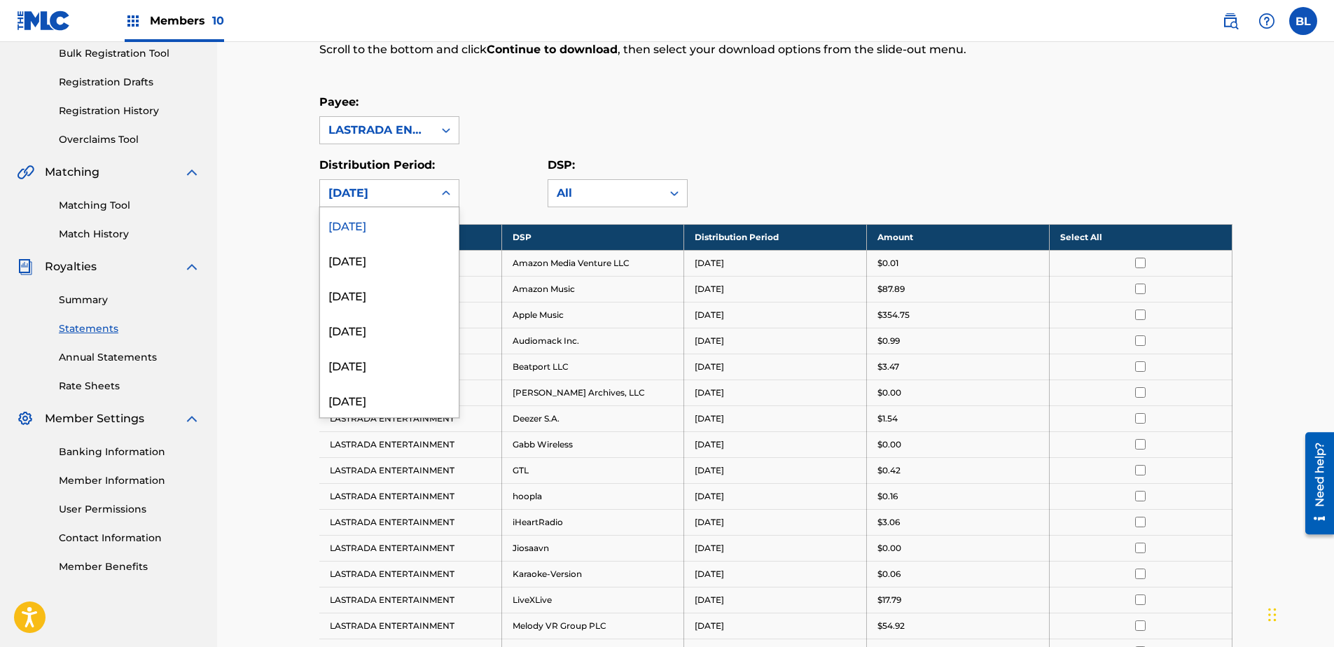
click at [422, 198] on div "[DATE]" at bounding box center [377, 193] width 97 height 17
click at [403, 298] on div "[DATE]" at bounding box center [389, 294] width 139 height 35
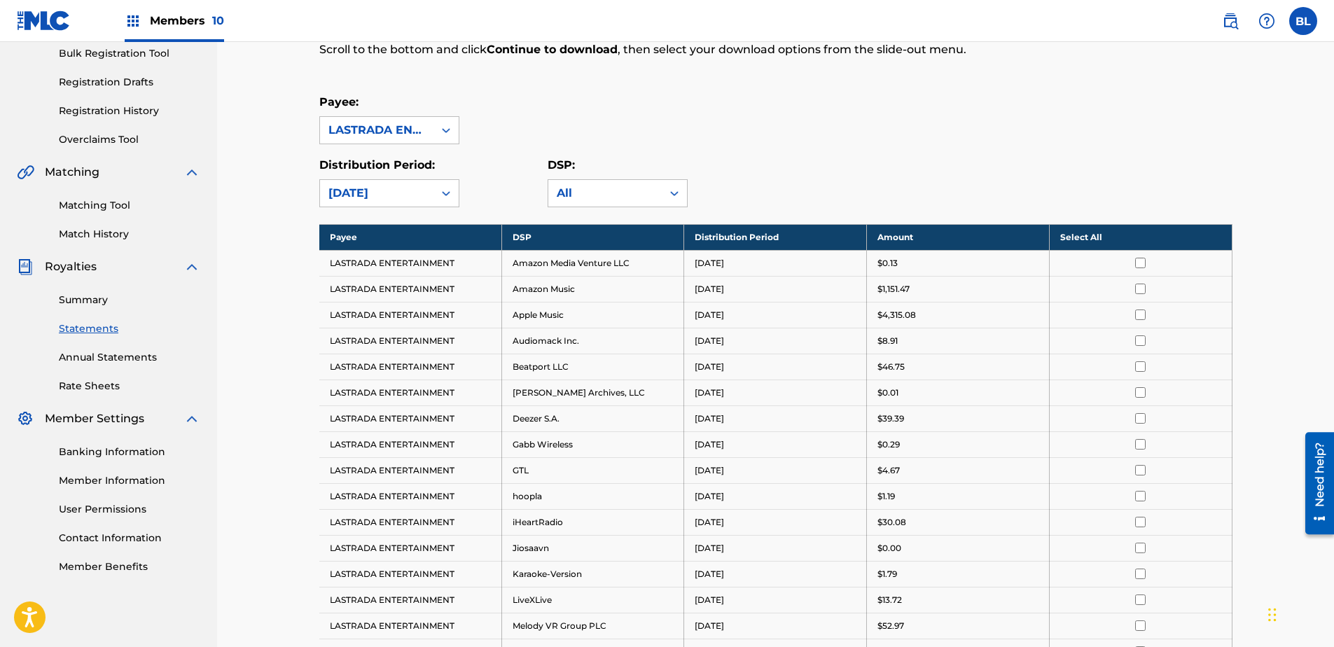
click at [421, 198] on div "[DATE]" at bounding box center [377, 193] width 97 height 17
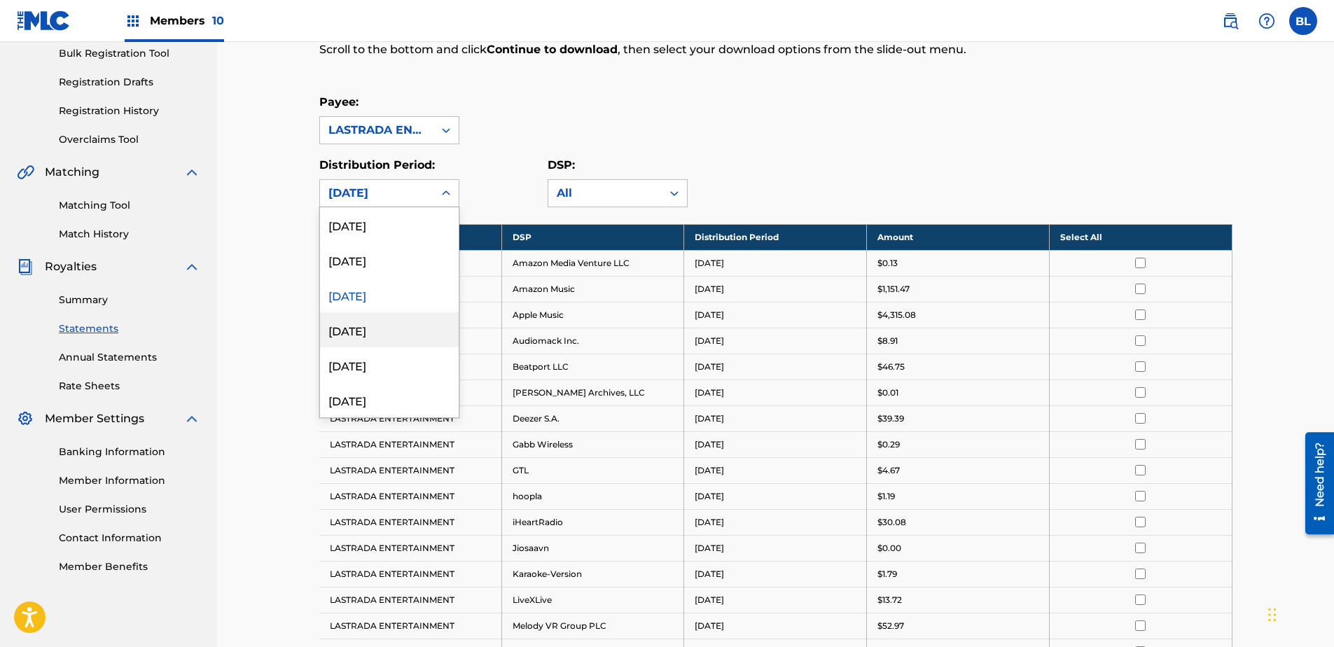
click at [405, 334] on div "[DATE]" at bounding box center [389, 329] width 139 height 35
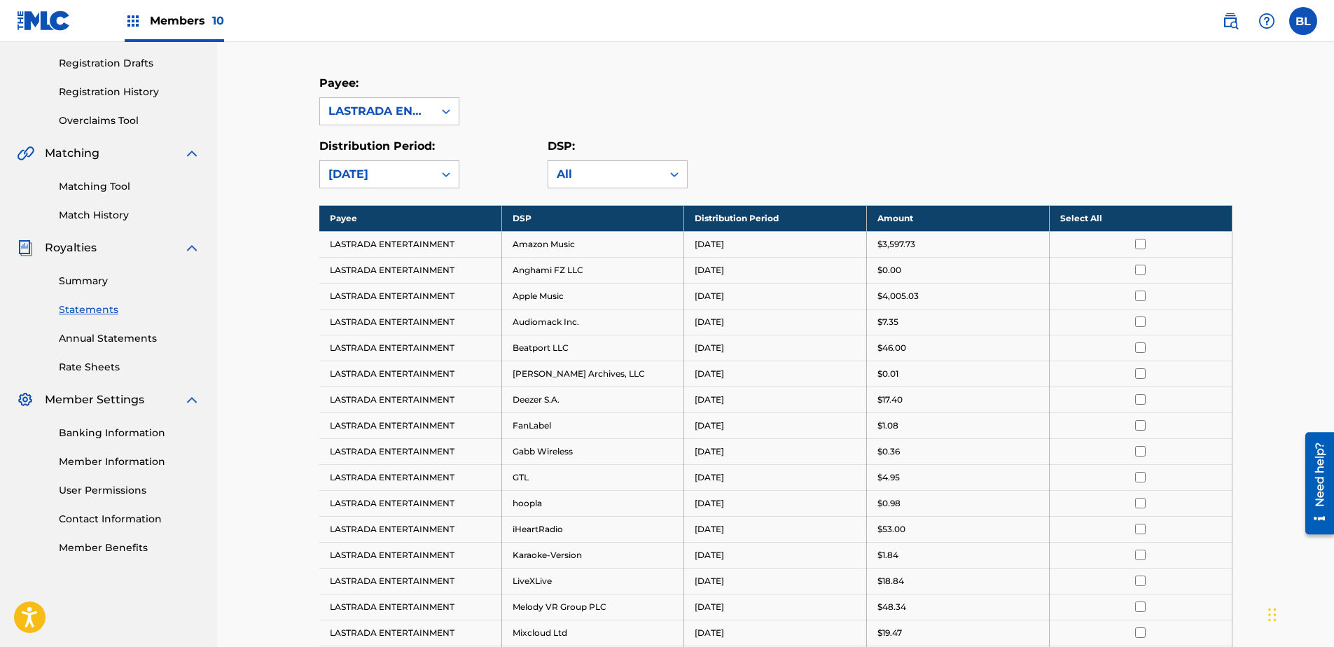
scroll to position [245, 0]
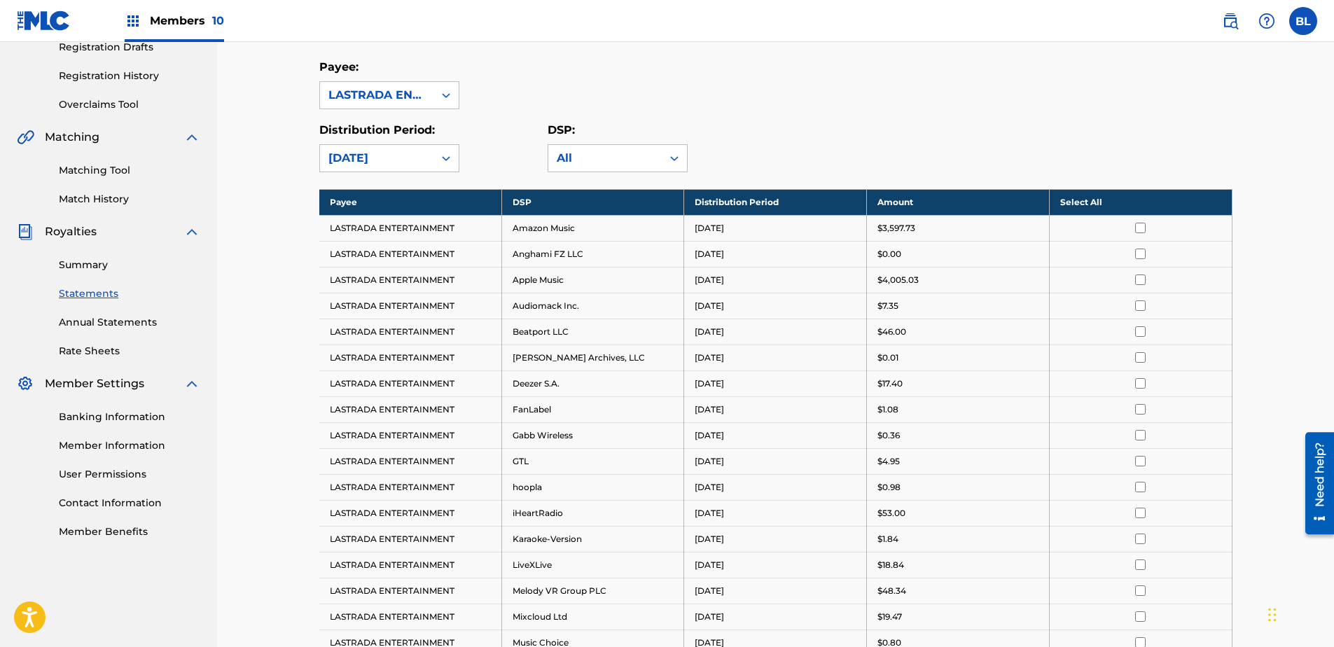
click at [1140, 229] on input "checkbox" at bounding box center [1140, 228] width 11 height 11
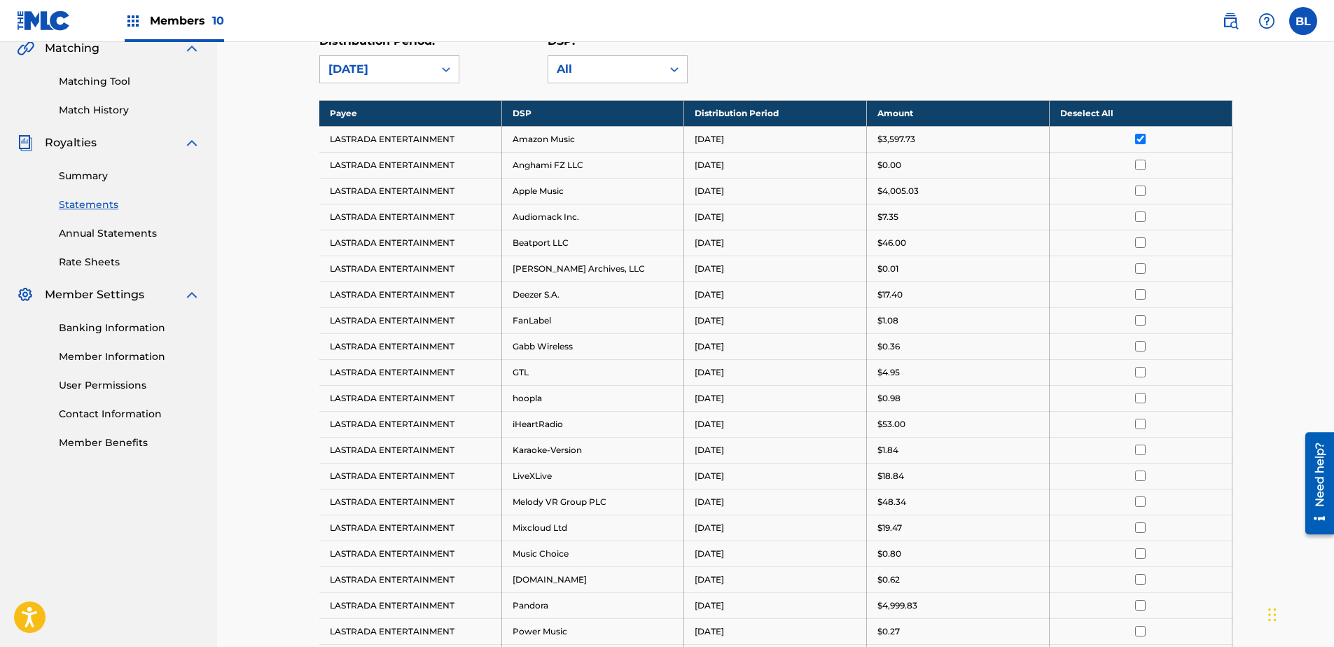
scroll to position [315, 0]
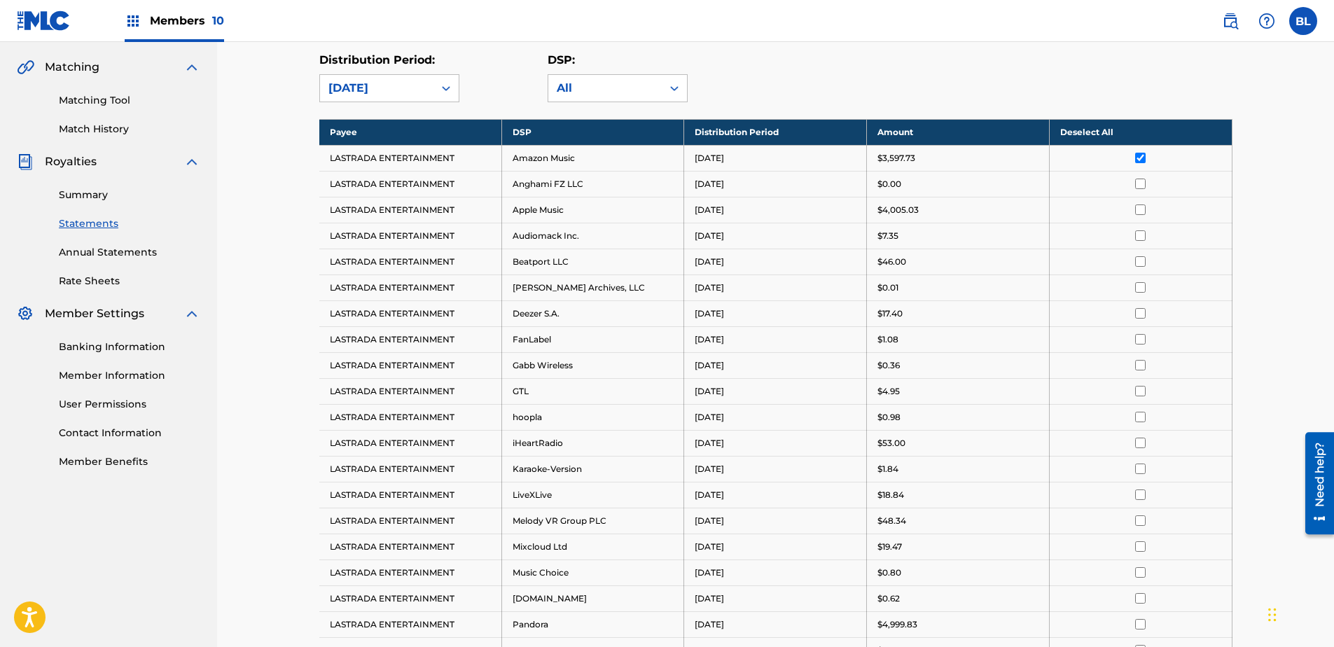
click at [1138, 156] on input "checkbox" at bounding box center [1140, 158] width 11 height 11
click at [1095, 131] on th "Select All" at bounding box center [1140, 132] width 183 height 26
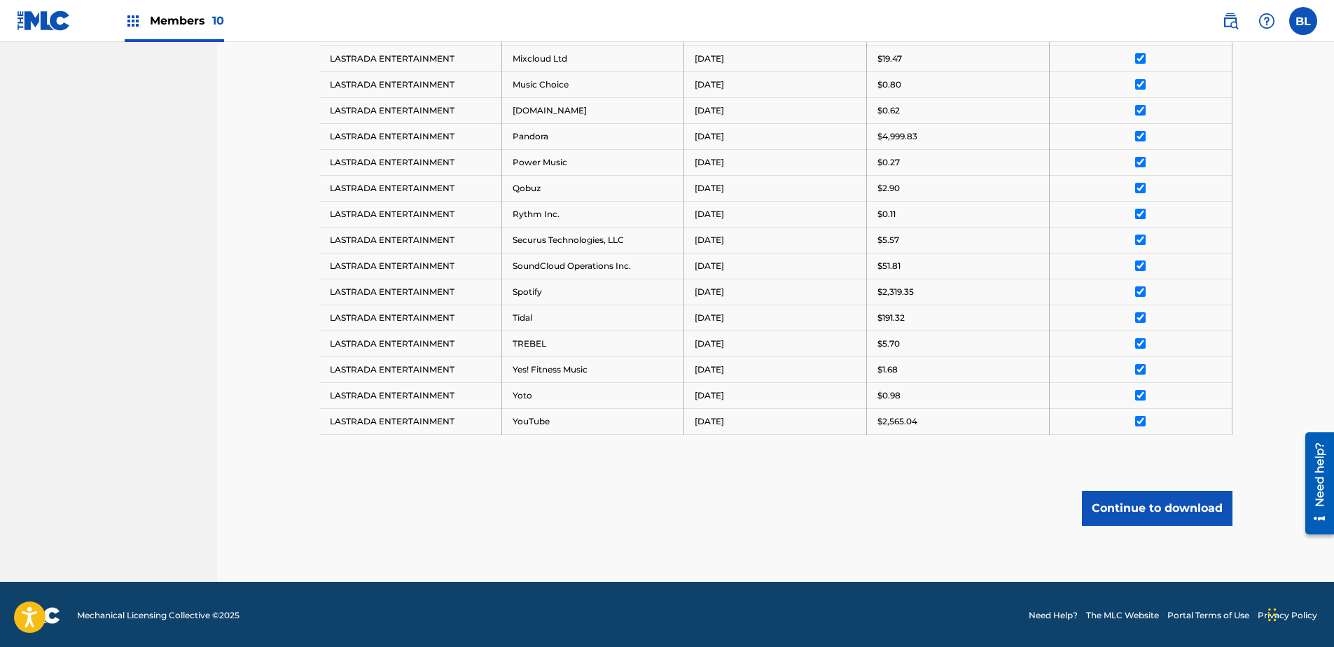
scroll to position [806, 0]
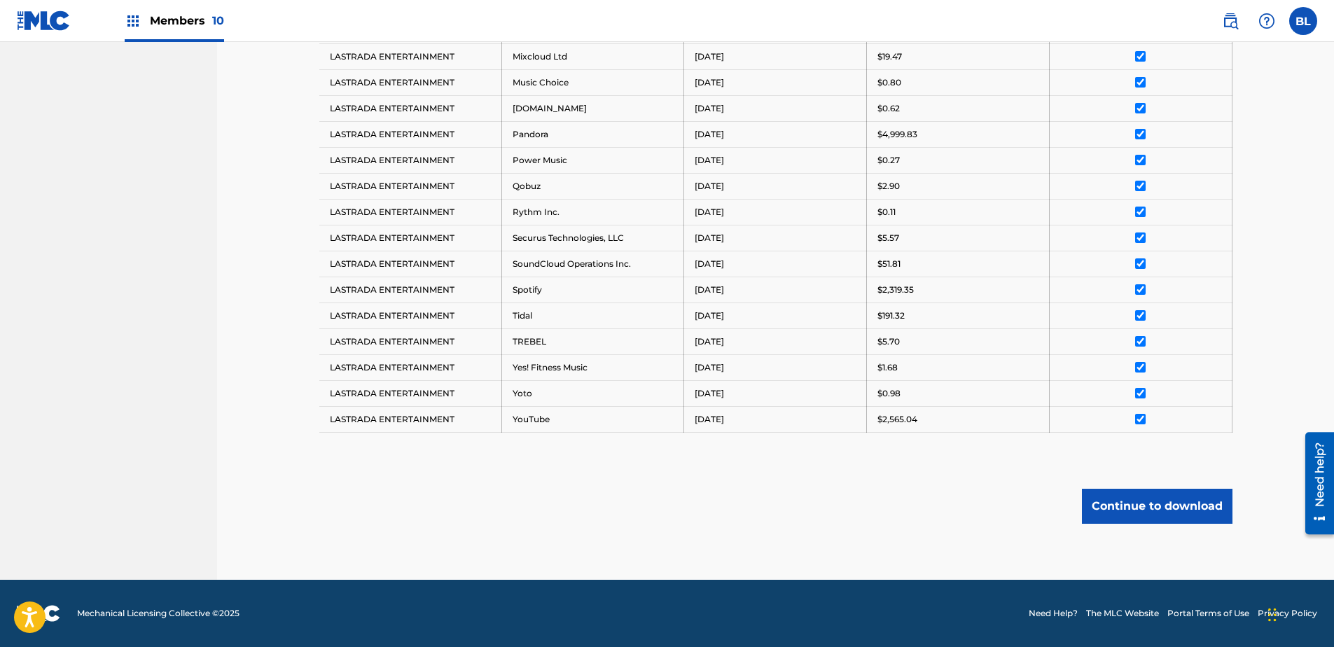
click at [1133, 513] on button "Continue to download" at bounding box center [1157, 506] width 151 height 35
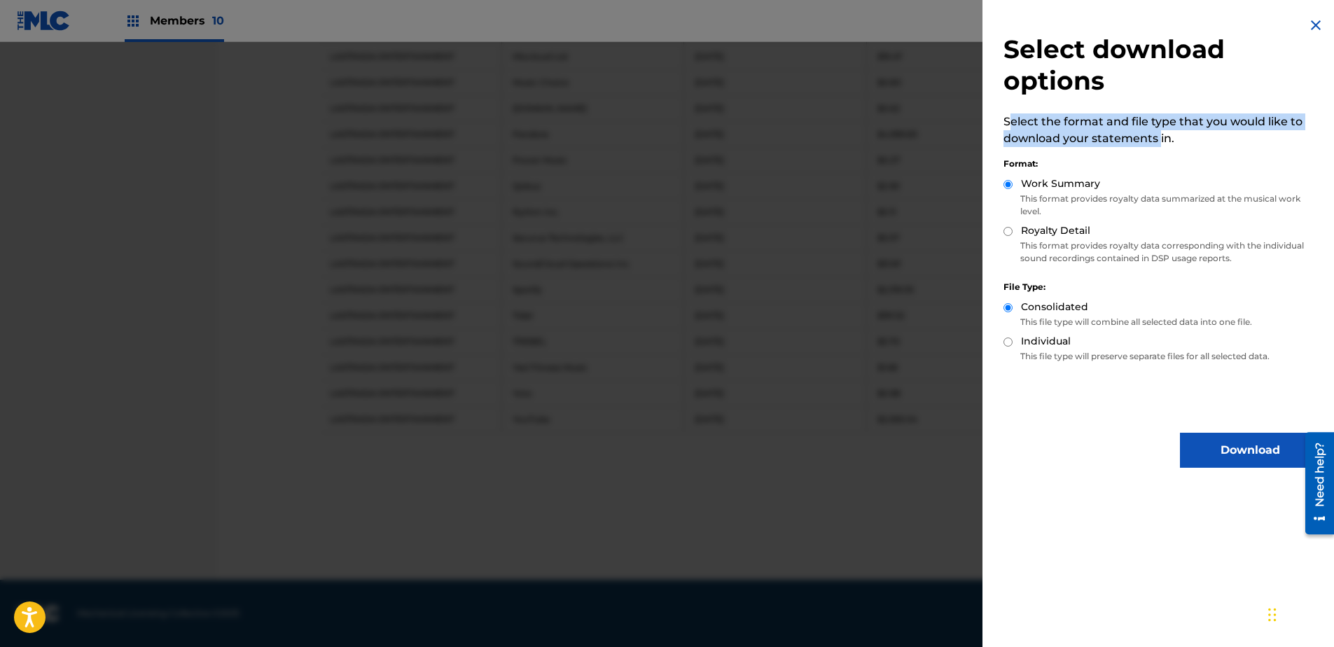
drag, startPoint x: 1009, startPoint y: 118, endPoint x: 1161, endPoint y: 135, distance: 152.9
click at [1161, 135] on p "Select the format and file type that you would like to download your statements…" at bounding box center [1162, 130] width 317 height 34
drag, startPoint x: 1161, startPoint y: 135, endPoint x: 1178, endPoint y: 151, distance: 23.8
click at [1178, 151] on div "Format: Work Summary This format provides royalty data summarized at the musica…" at bounding box center [1162, 208] width 317 height 123
click at [1204, 447] on button "Download" at bounding box center [1250, 450] width 140 height 35
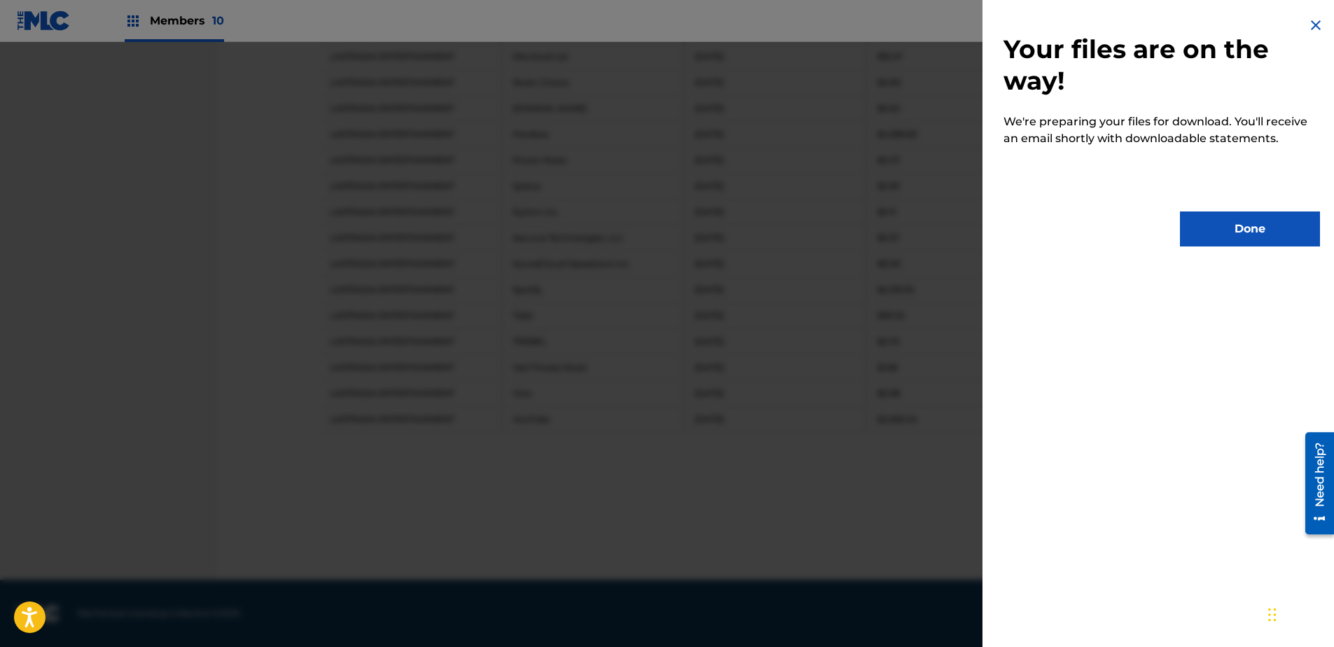
click at [1216, 231] on button "Done" at bounding box center [1250, 229] width 140 height 35
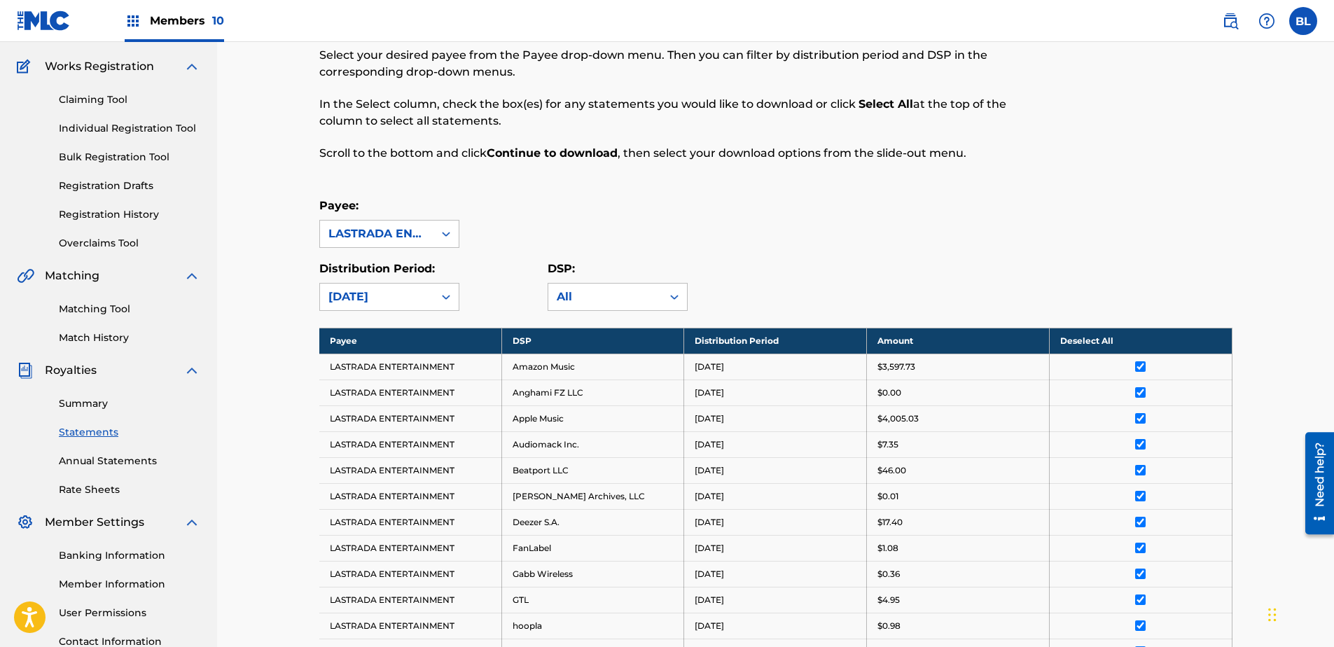
scroll to position [105, 0]
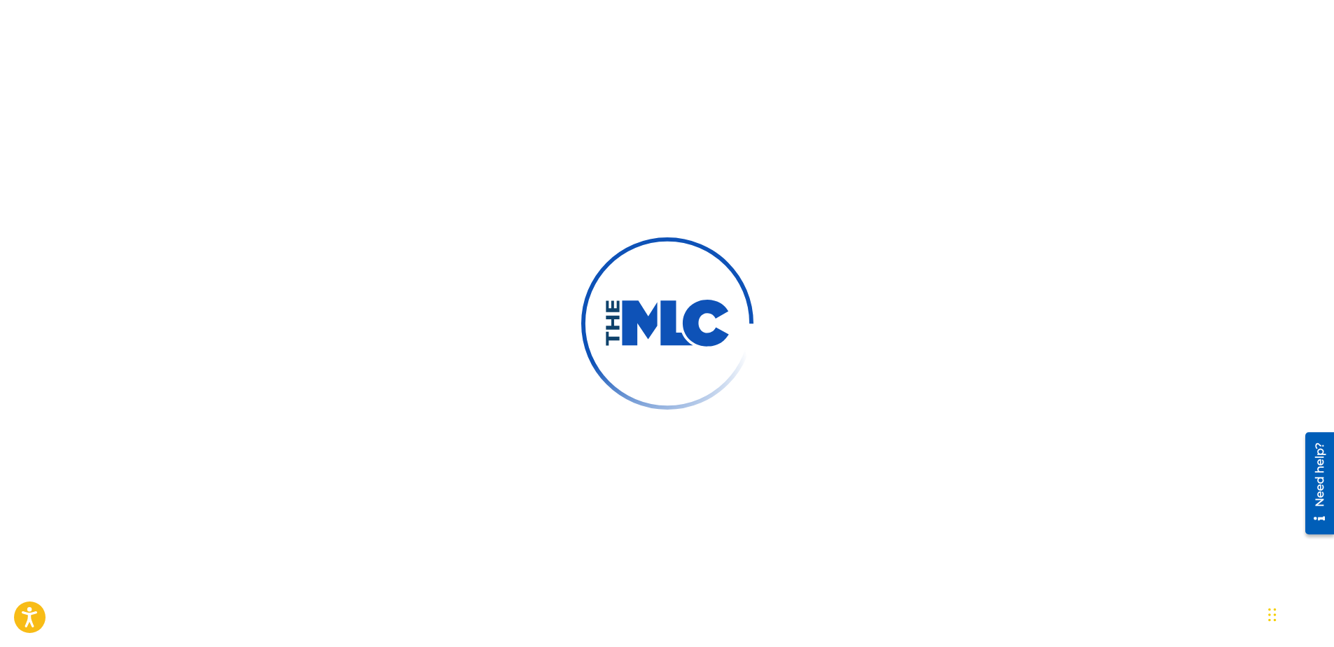
click at [935, 333] on div at bounding box center [667, 323] width 1334 height 647
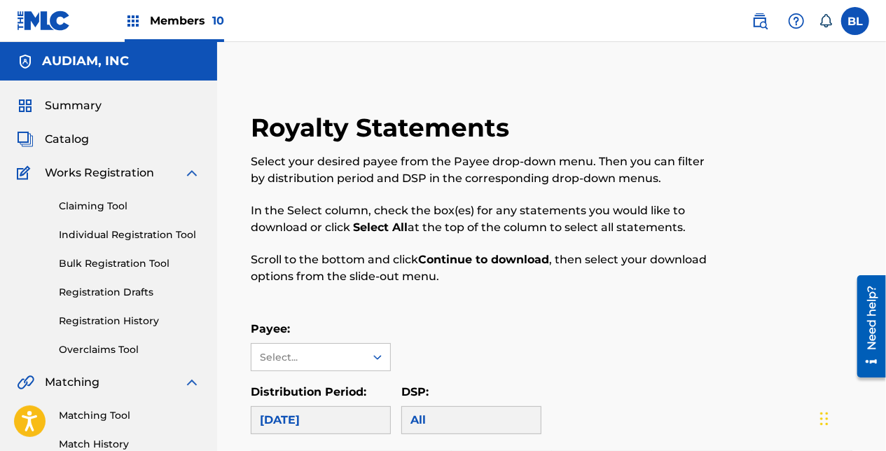
click at [763, 22] on img at bounding box center [760, 21] width 17 height 17
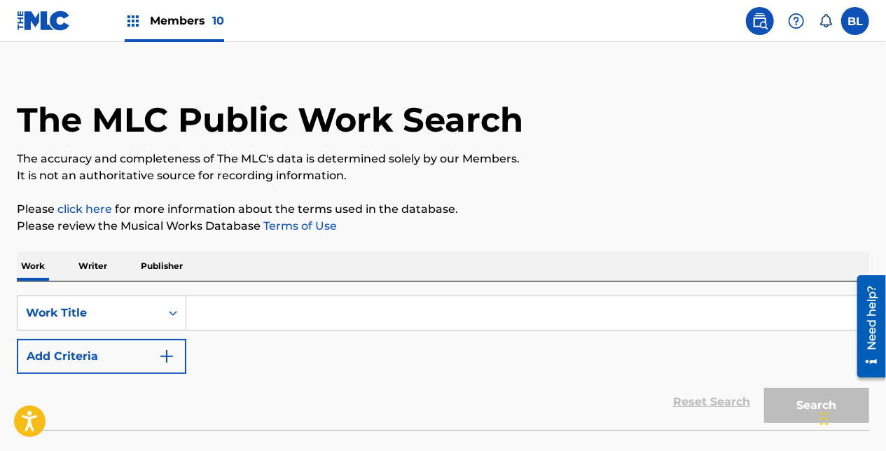
scroll to position [13, 0]
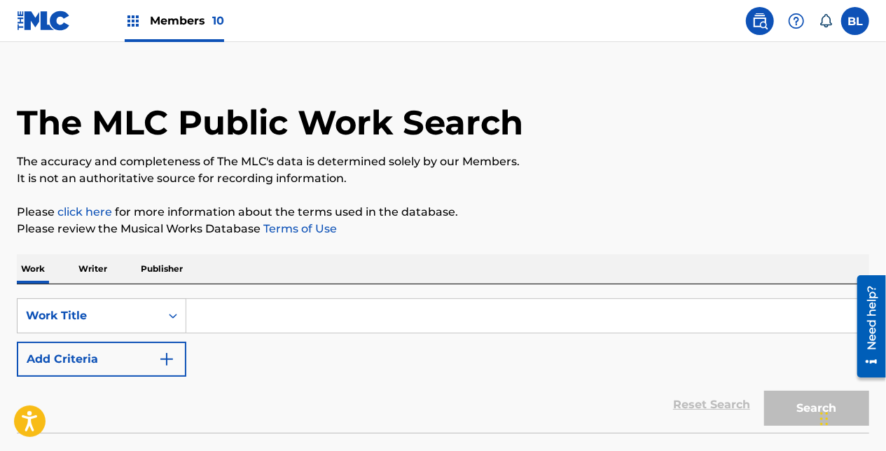
click at [440, 231] on p "Please review the Musical Works Database Terms of Use" at bounding box center [443, 229] width 852 height 17
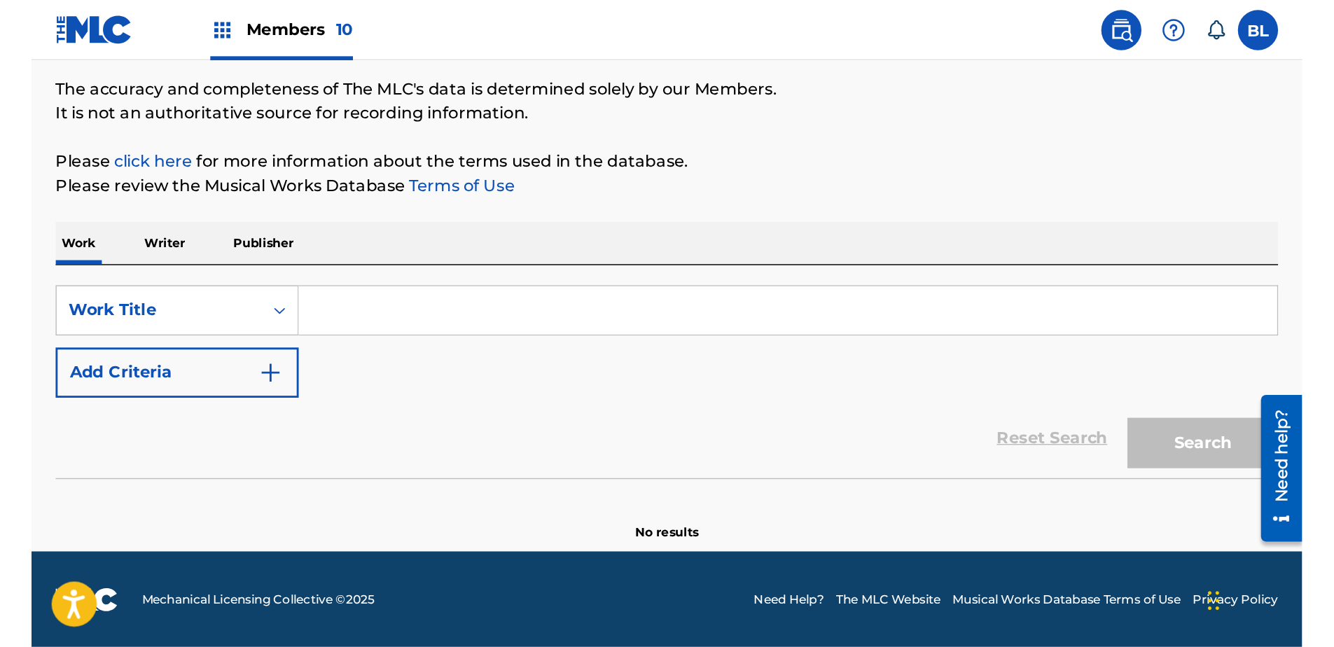
scroll to position [0, 0]
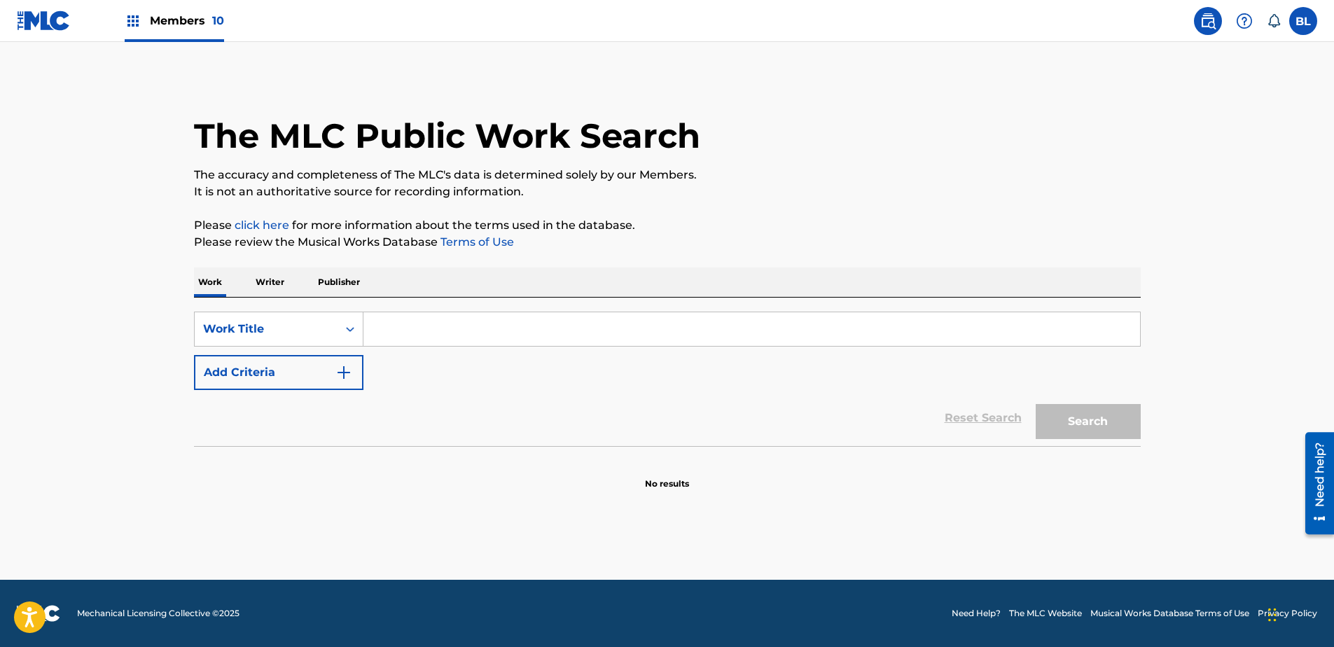
click at [590, 326] on input "Search Form" at bounding box center [752, 329] width 777 height 34
paste input "she's like the wind"
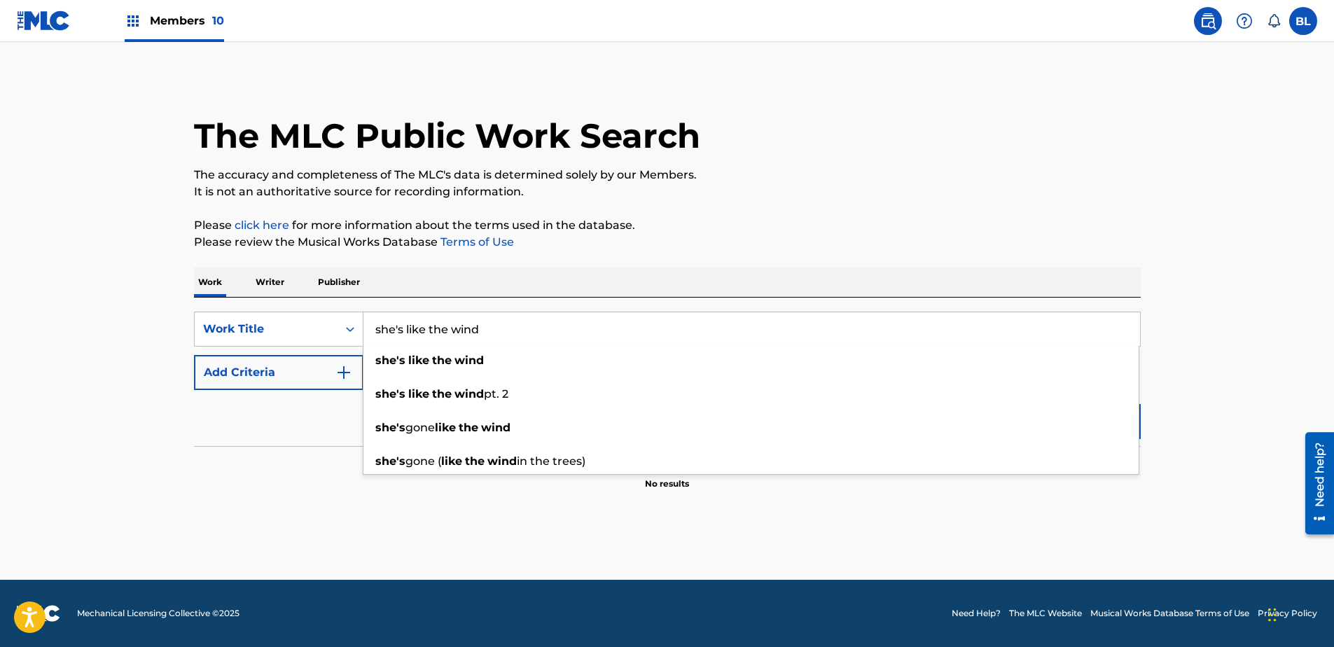
type input "she's like the wind"
click at [741, 217] on p "Please click here for more information about the terms used in the database." at bounding box center [667, 225] width 947 height 17
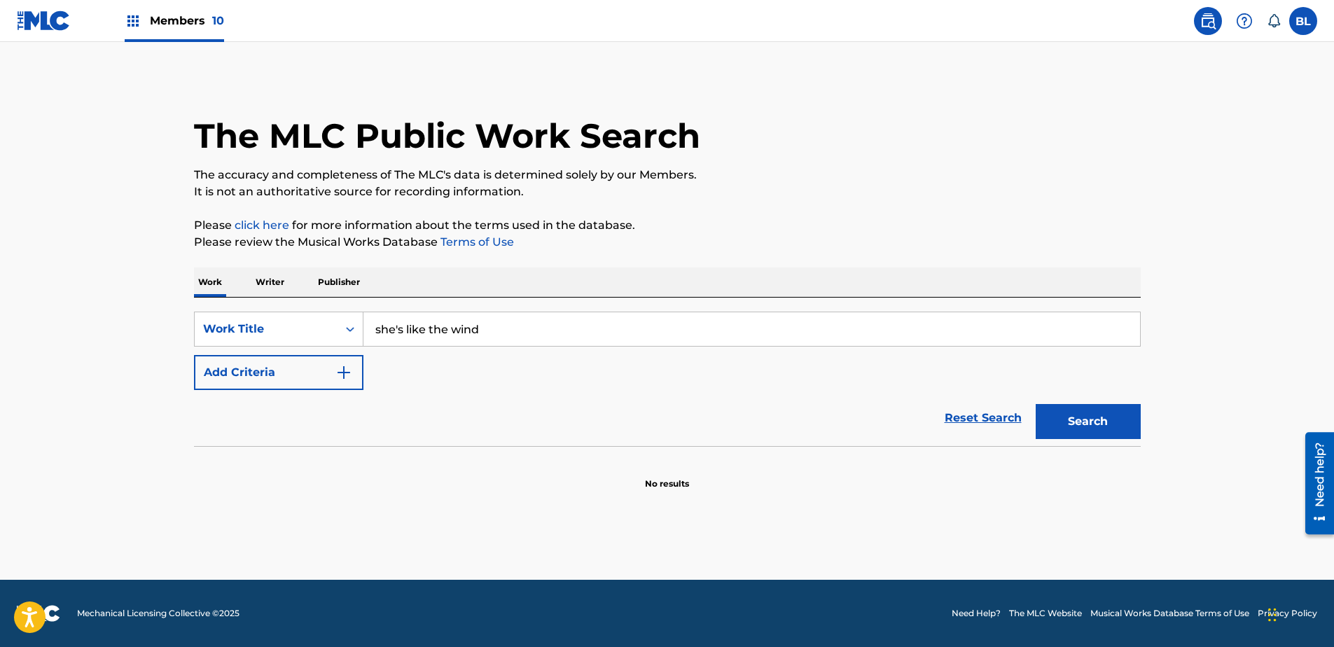
click at [1093, 427] on button "Search" at bounding box center [1088, 421] width 105 height 35
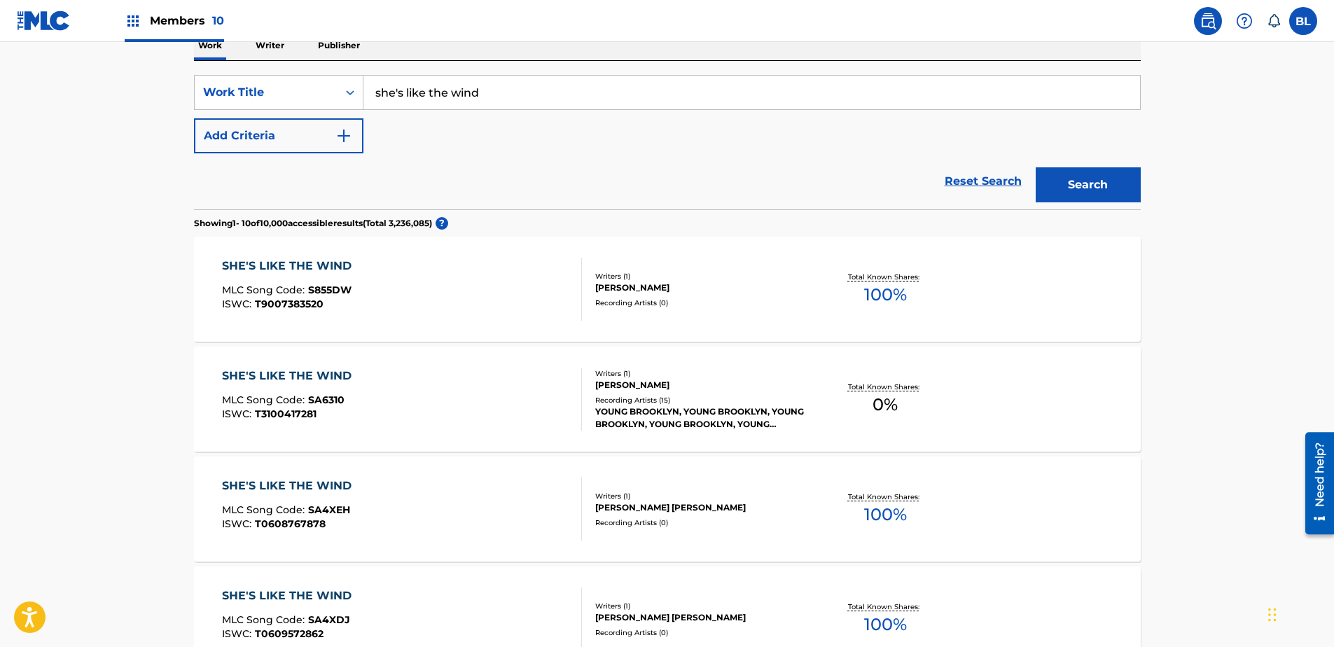
scroll to position [280, 0]
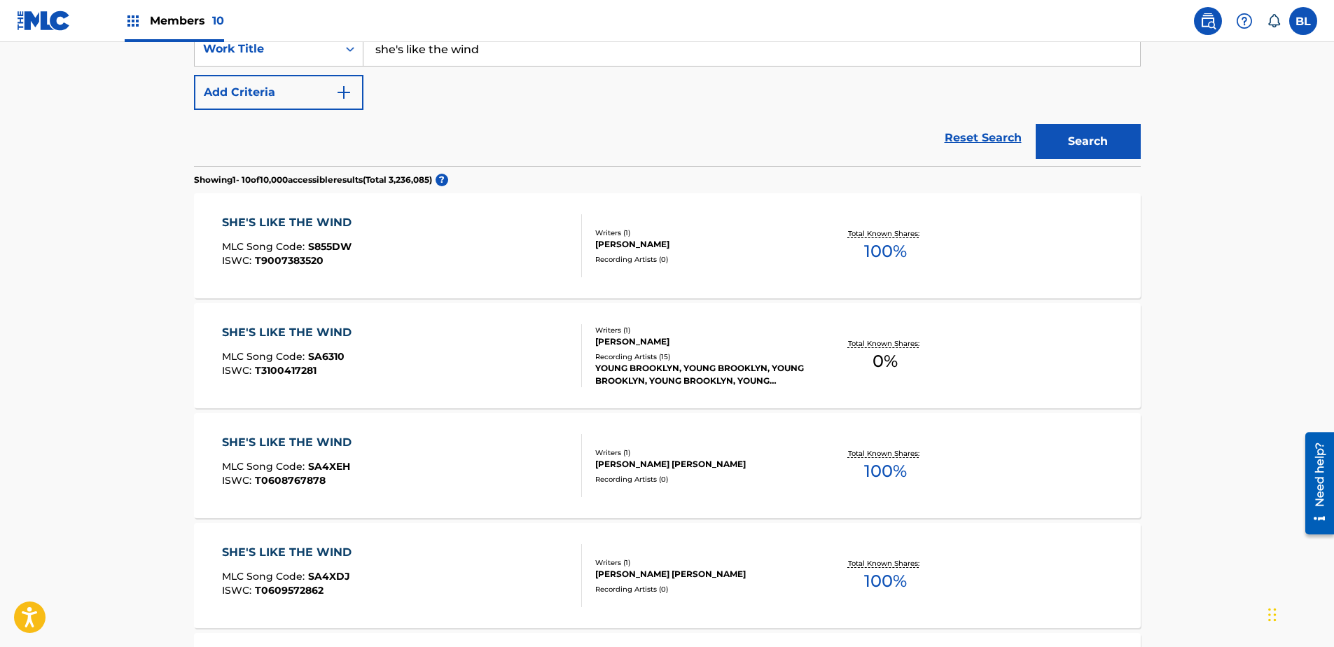
click at [126, 380] on main "The MLC Public Work Search The accuracy and completeness of The MLC's data is d…" at bounding box center [667, 564] width 1334 height 1605
click at [513, 226] on div "SHE'S LIKE THE WIND MLC Song Code : S855DW ISWC : T9007383520" at bounding box center [402, 245] width 360 height 63
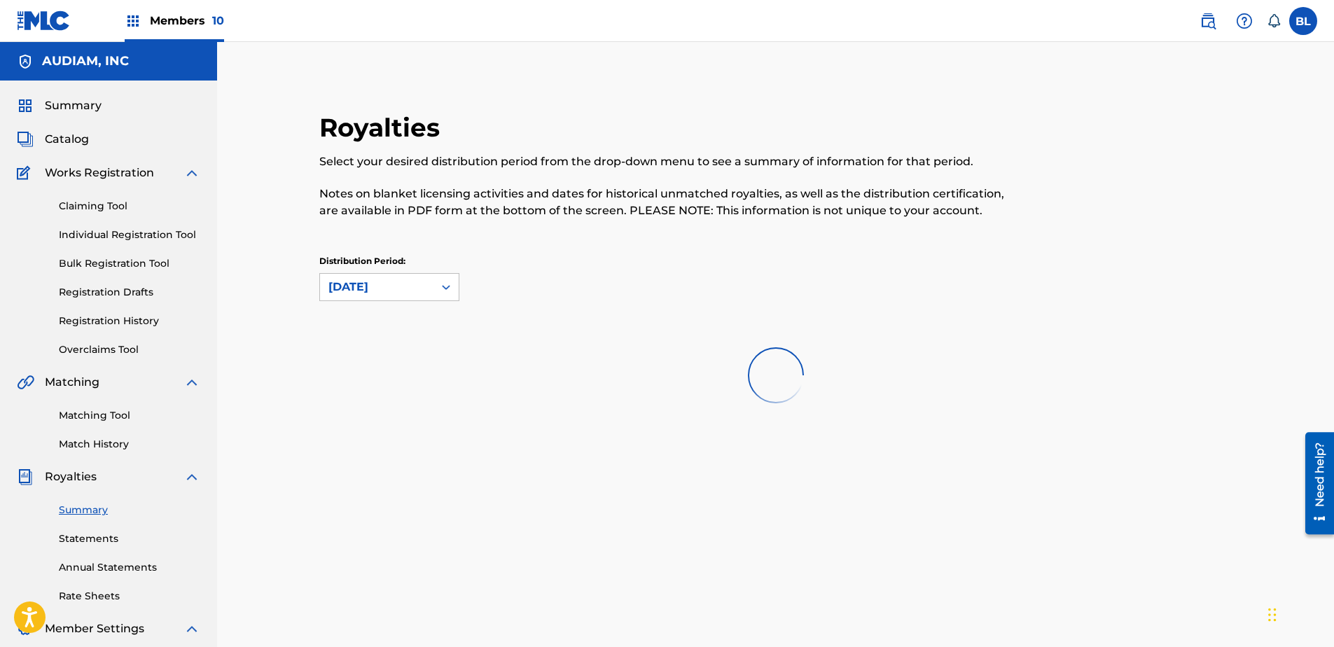
scroll to position [140, 0]
